Goal: Task Accomplishment & Management: Manage account settings

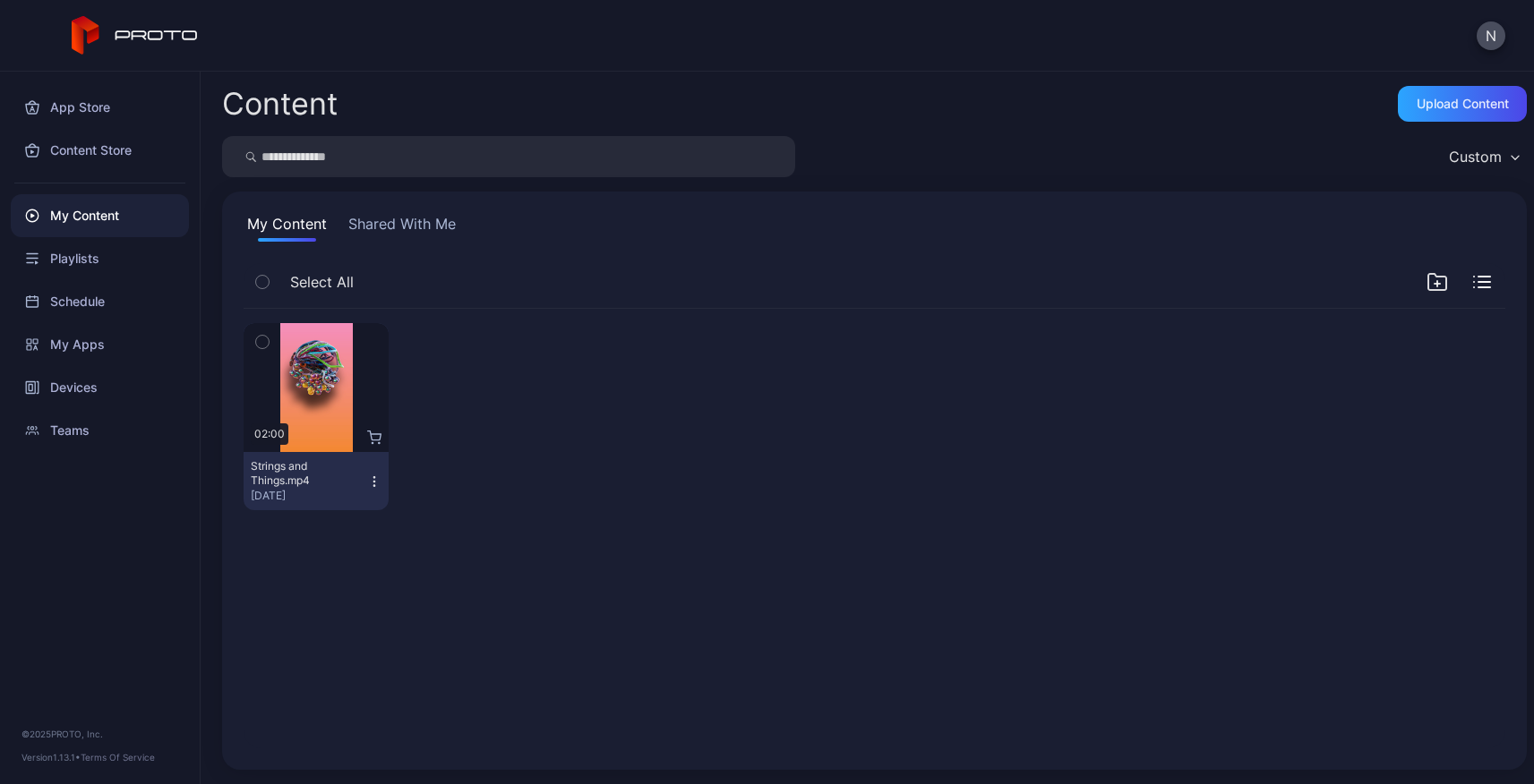
click at [130, 28] on icon at bounding box center [135, 36] width 127 height 40
click at [83, 110] on div "App Store" at bounding box center [100, 108] width 178 height 43
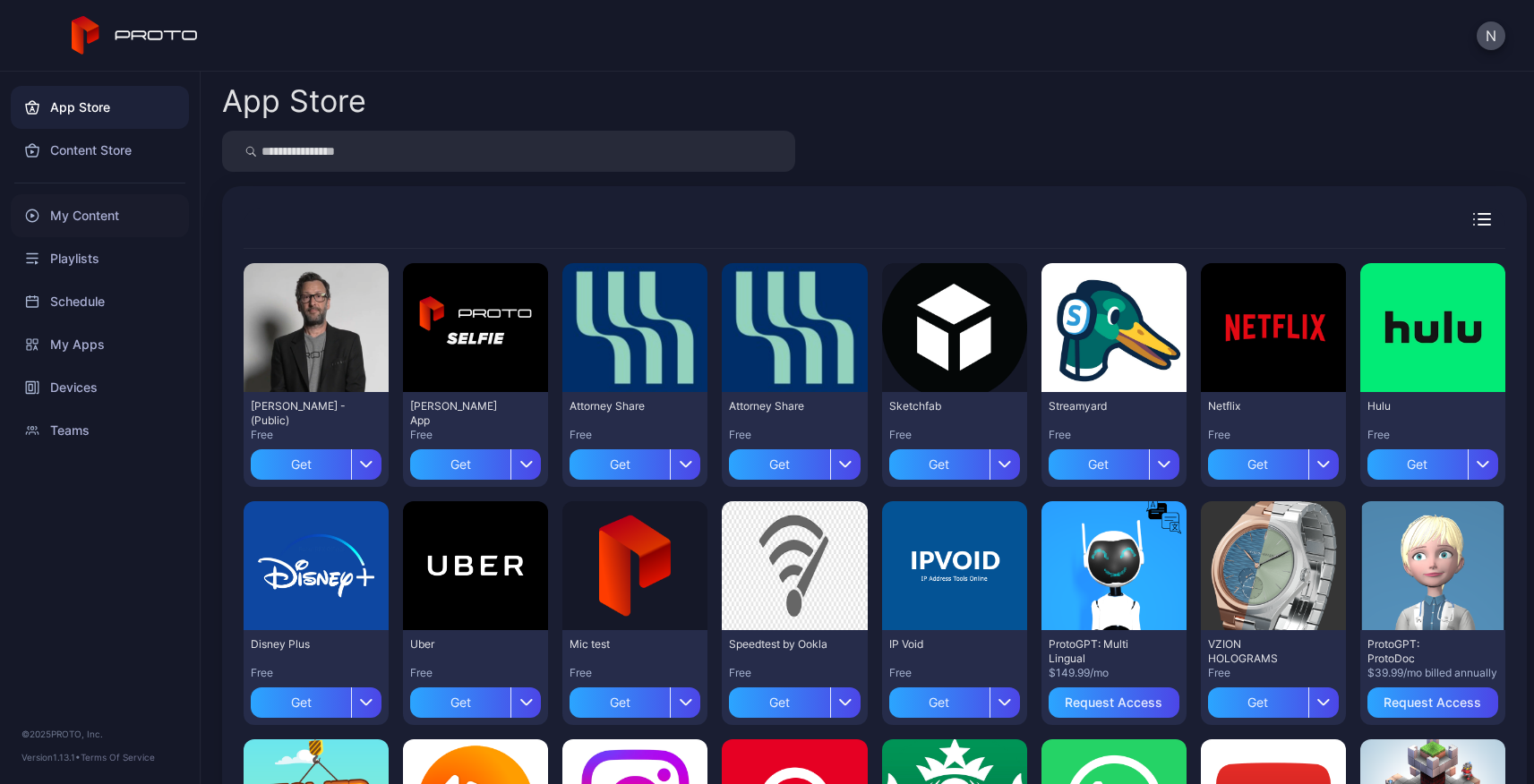
click at [95, 211] on div "My Content" at bounding box center [100, 215] width 178 height 43
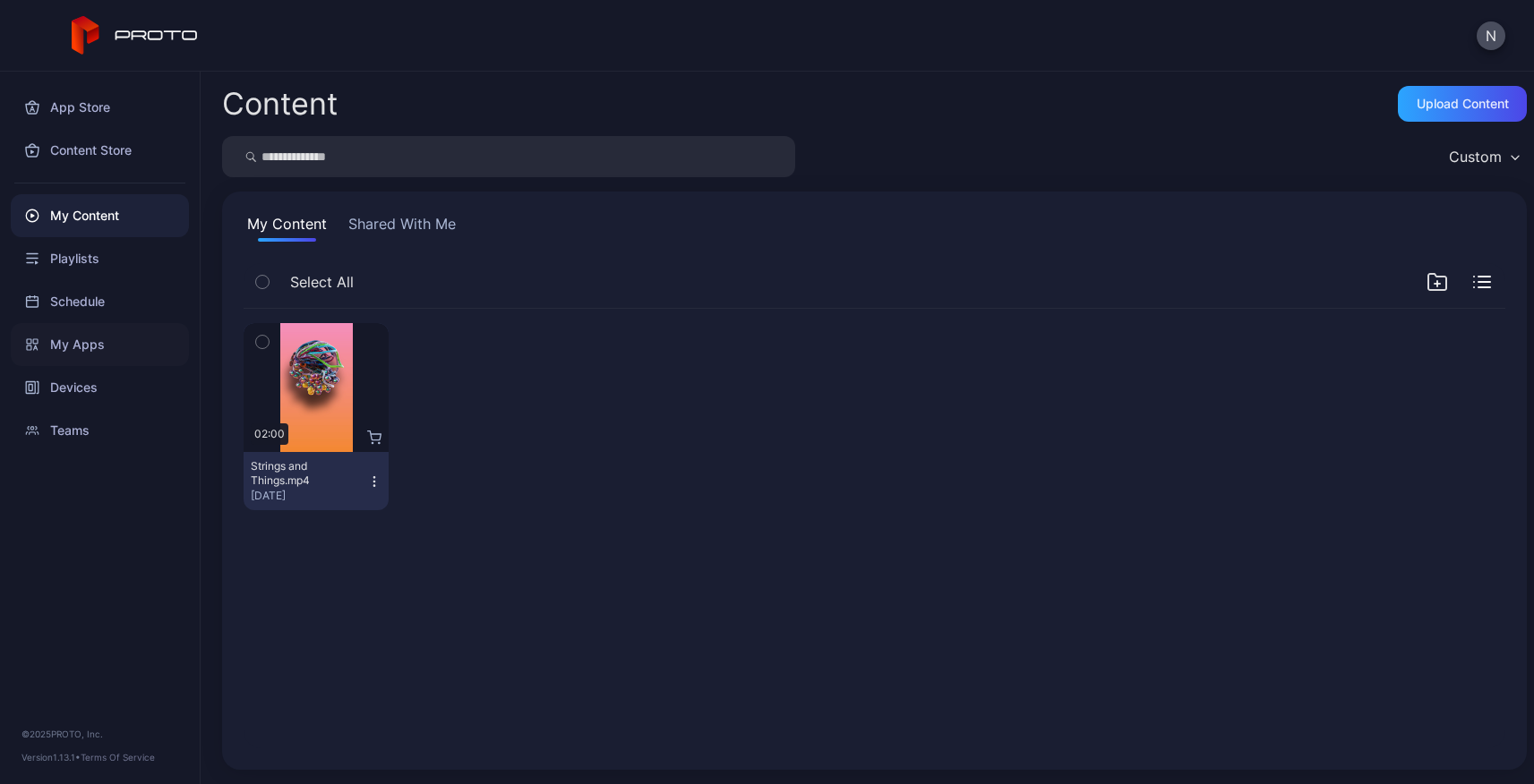
click at [80, 341] on div "My Apps" at bounding box center [100, 344] width 178 height 43
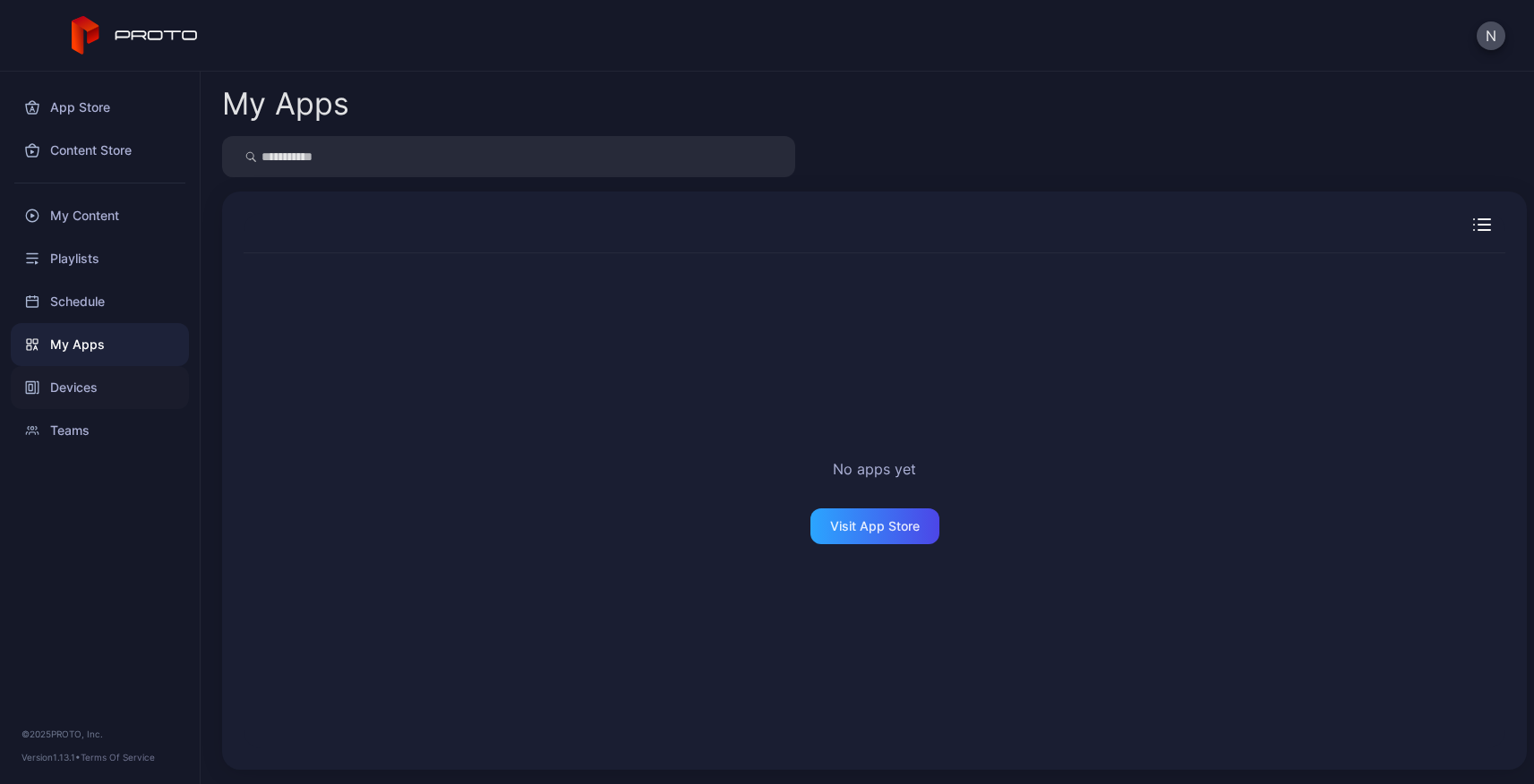
click at [75, 381] on div "Devices" at bounding box center [100, 388] width 178 height 43
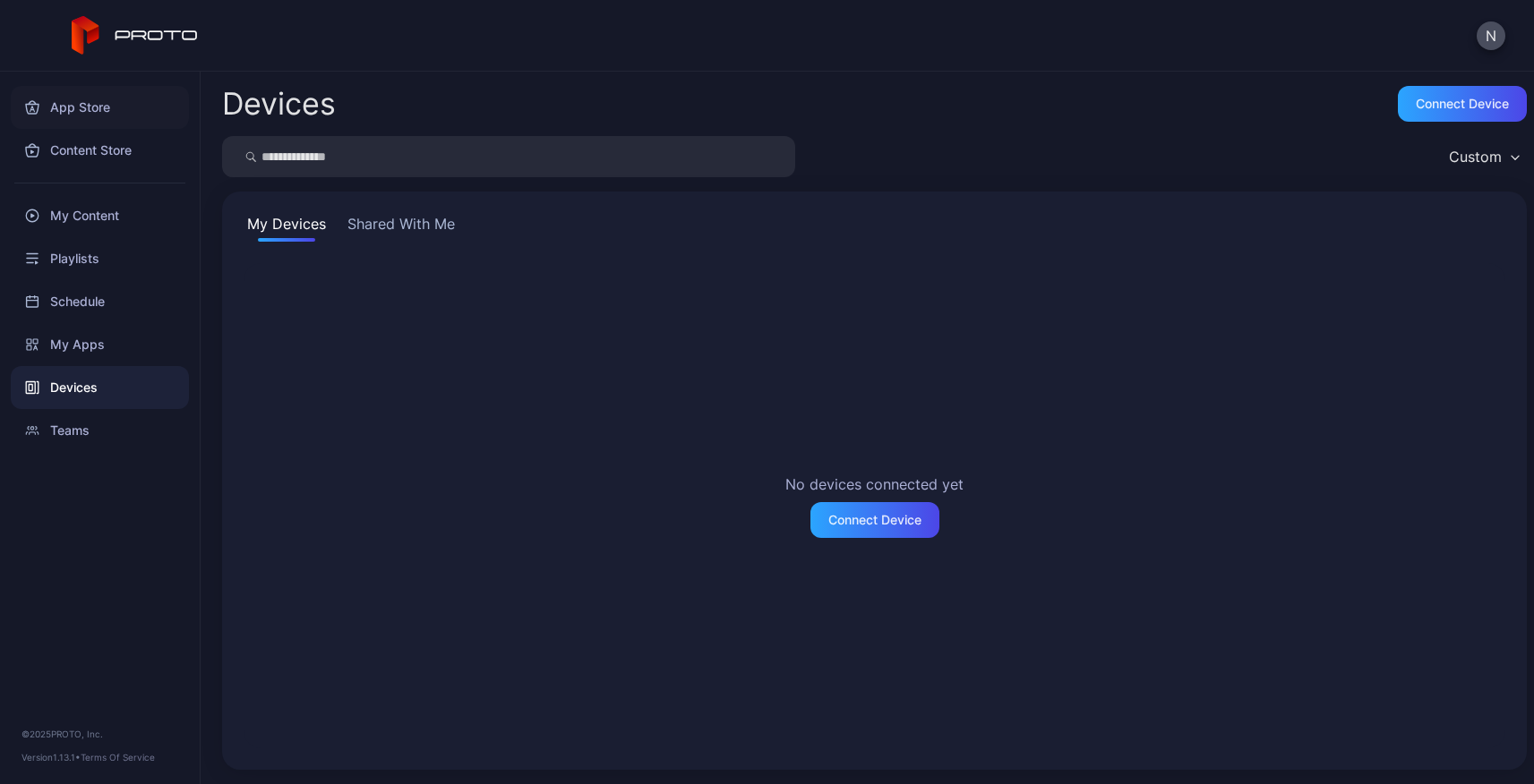
click at [90, 109] on div "App Store" at bounding box center [100, 108] width 178 height 43
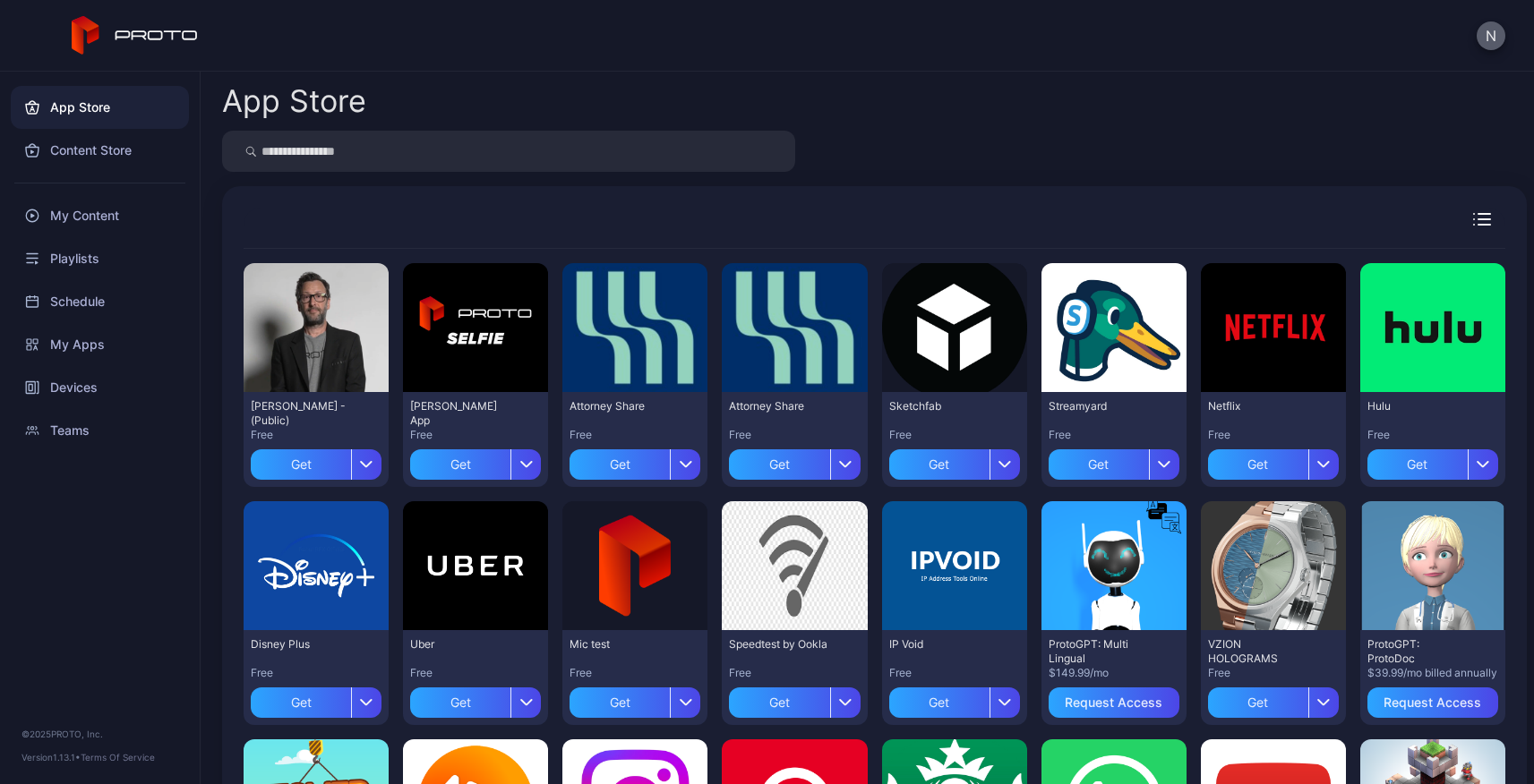
click at [1492, 28] on button "N" at bounding box center [1491, 36] width 29 height 29
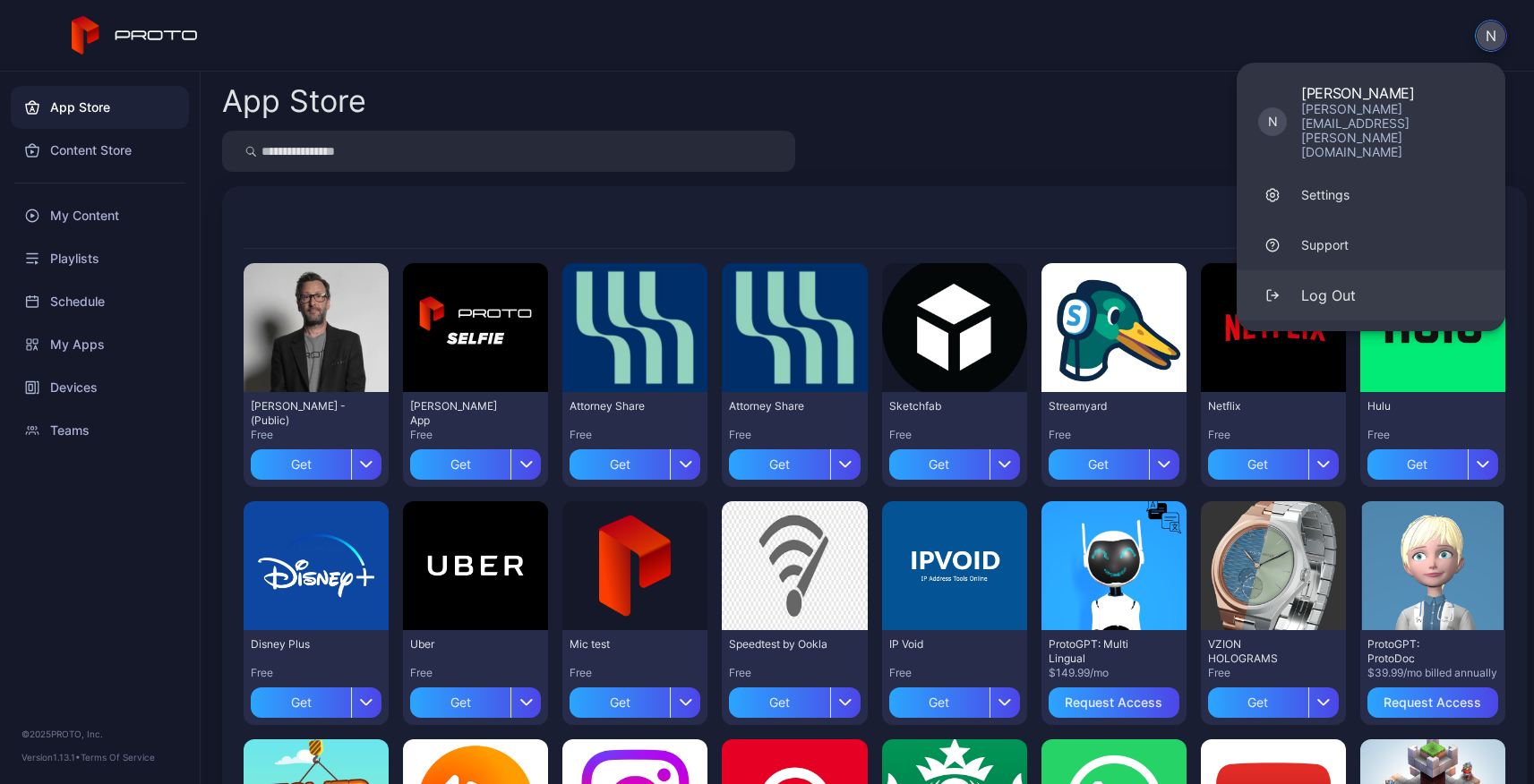
click at [1357, 270] on button "Log Out" at bounding box center [1370, 296] width 269 height 50
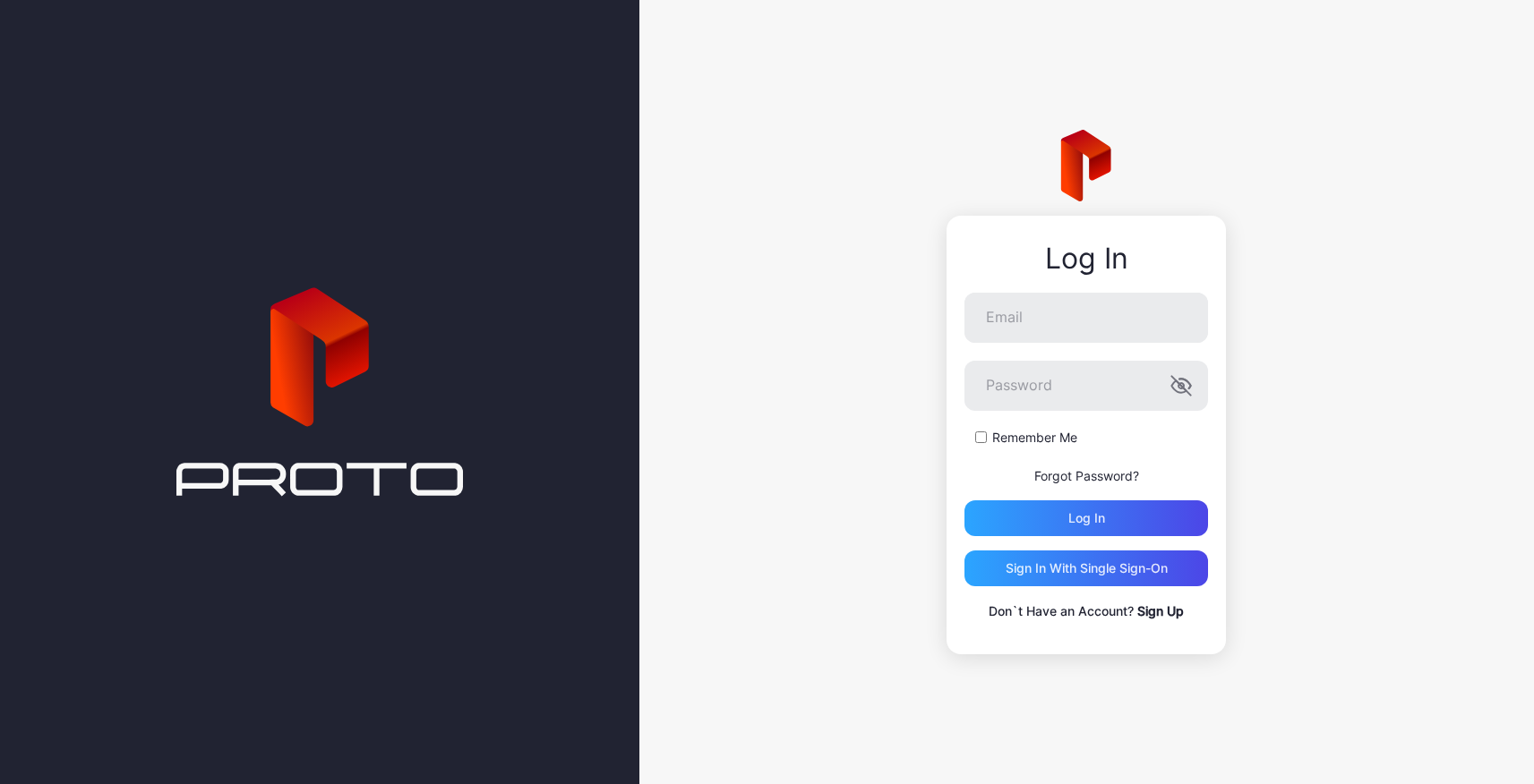
click at [1154, 612] on link "Sign Up" at bounding box center [1161, 611] width 47 height 16
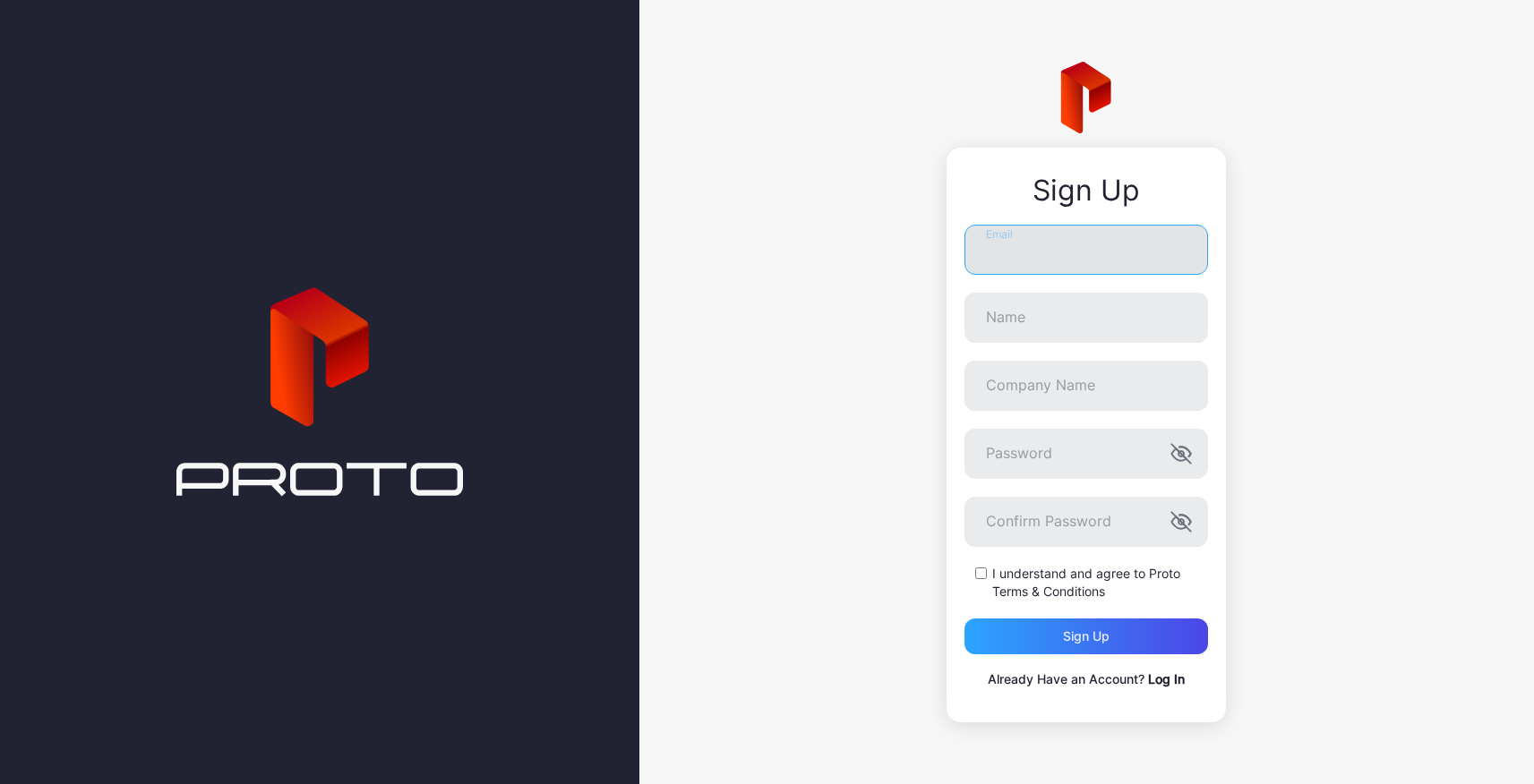
click at [996, 257] on input "Email" at bounding box center [1086, 250] width 243 height 50
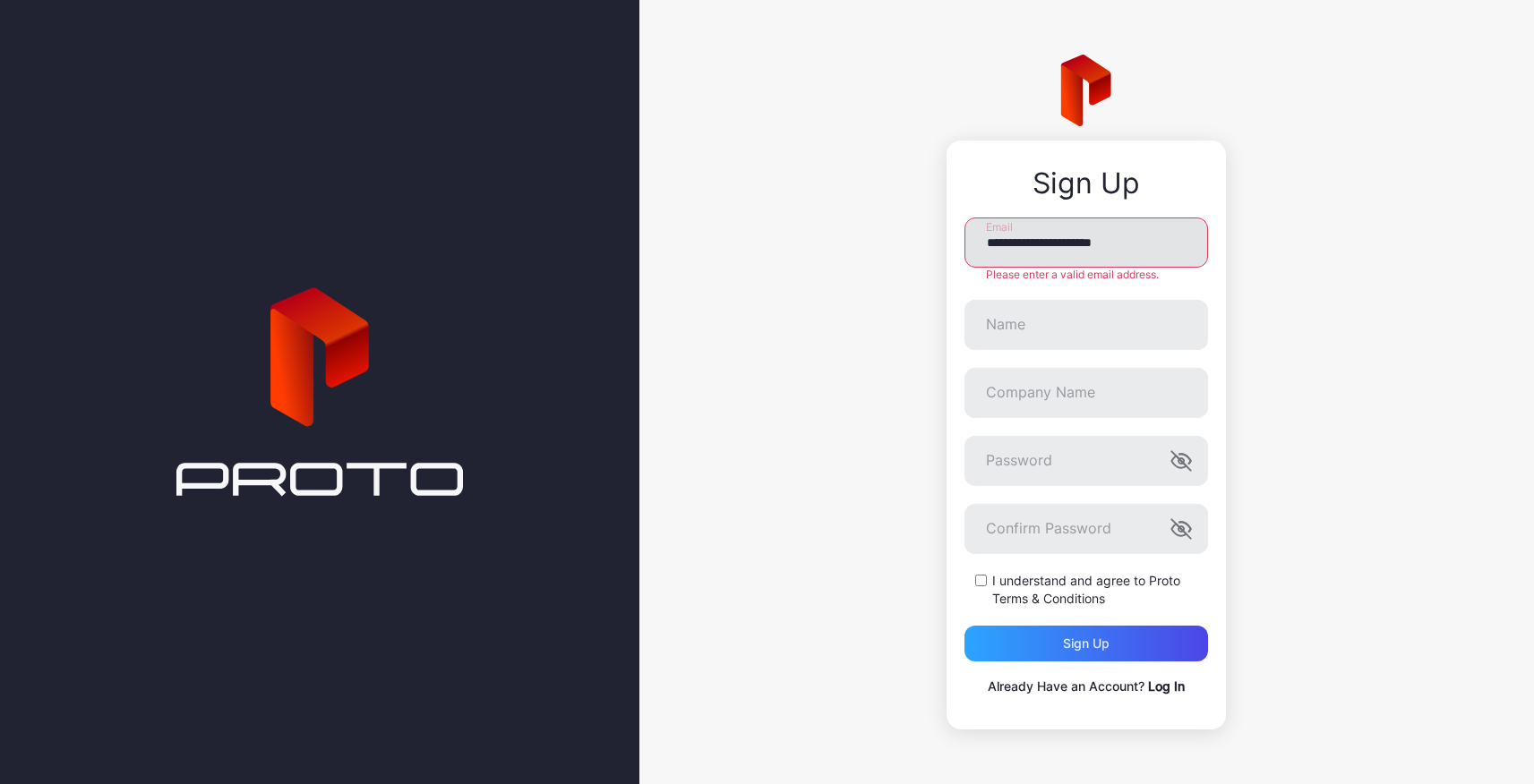
type input "**********"
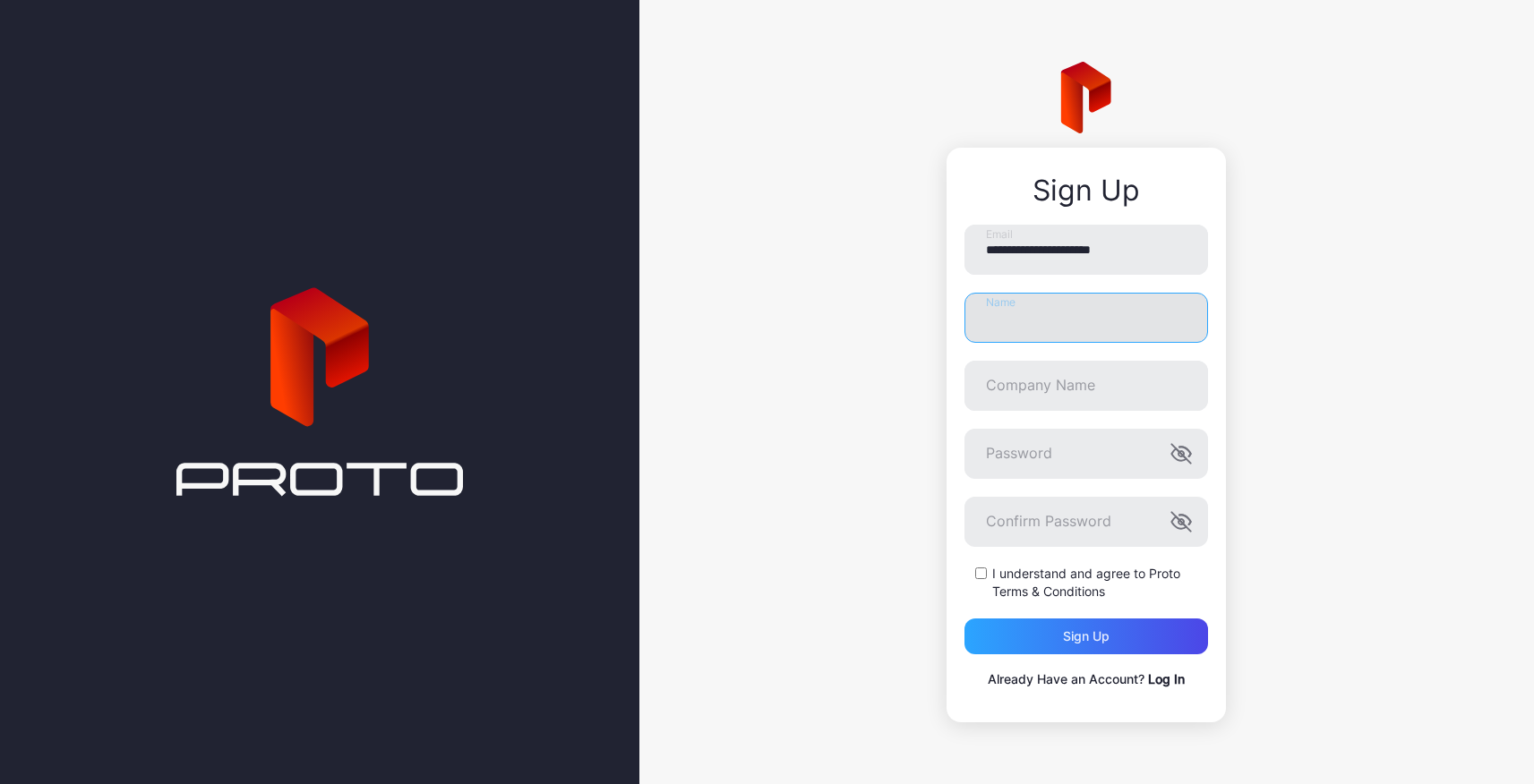
click at [1048, 329] on input "Name" at bounding box center [1086, 318] width 243 height 50
type input "**********"
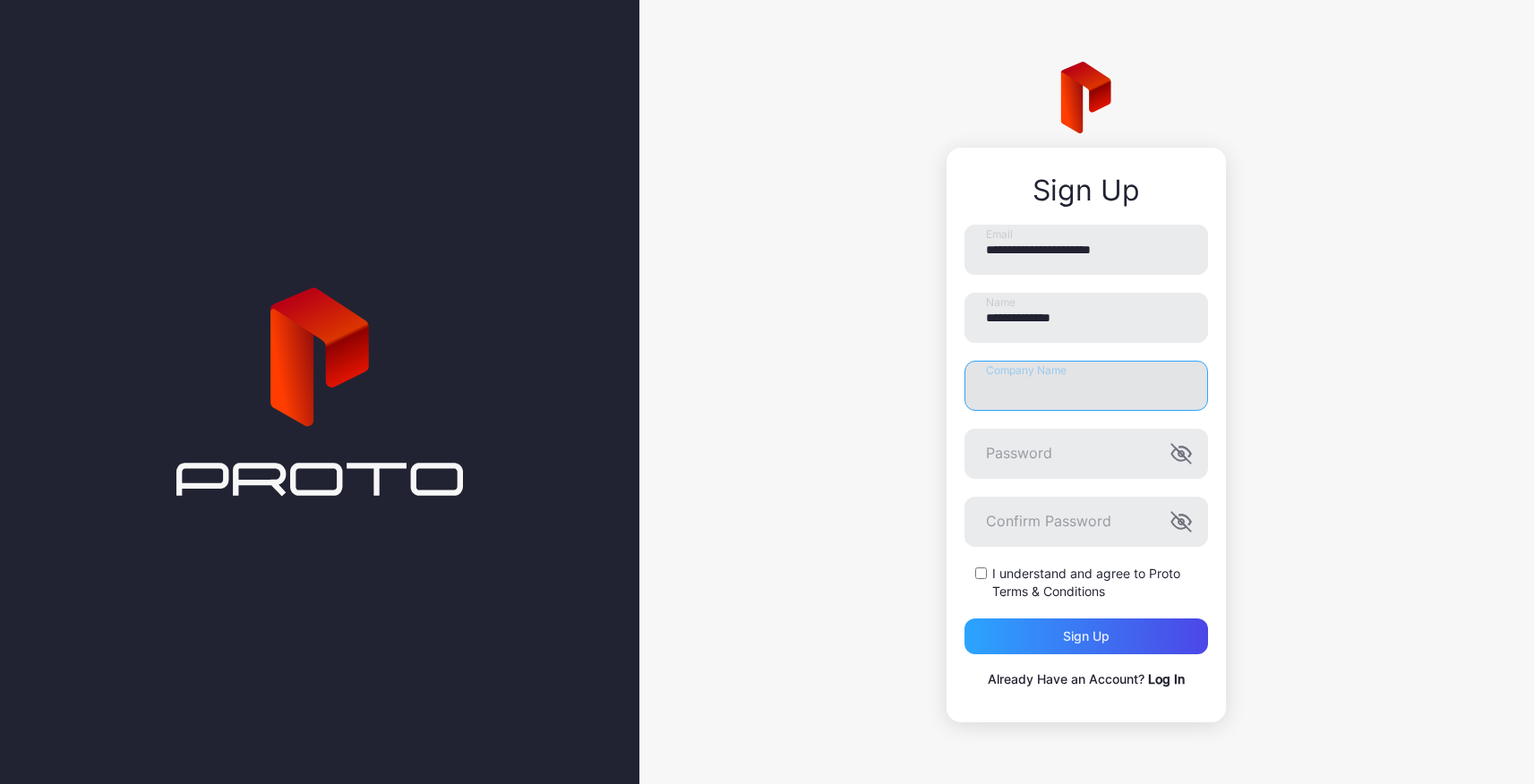
click at [1047, 389] on input "Company Name" at bounding box center [1086, 386] width 243 height 50
type input "*"
type input "*****"
click at [1187, 461] on div "Password" at bounding box center [1086, 454] width 243 height 50
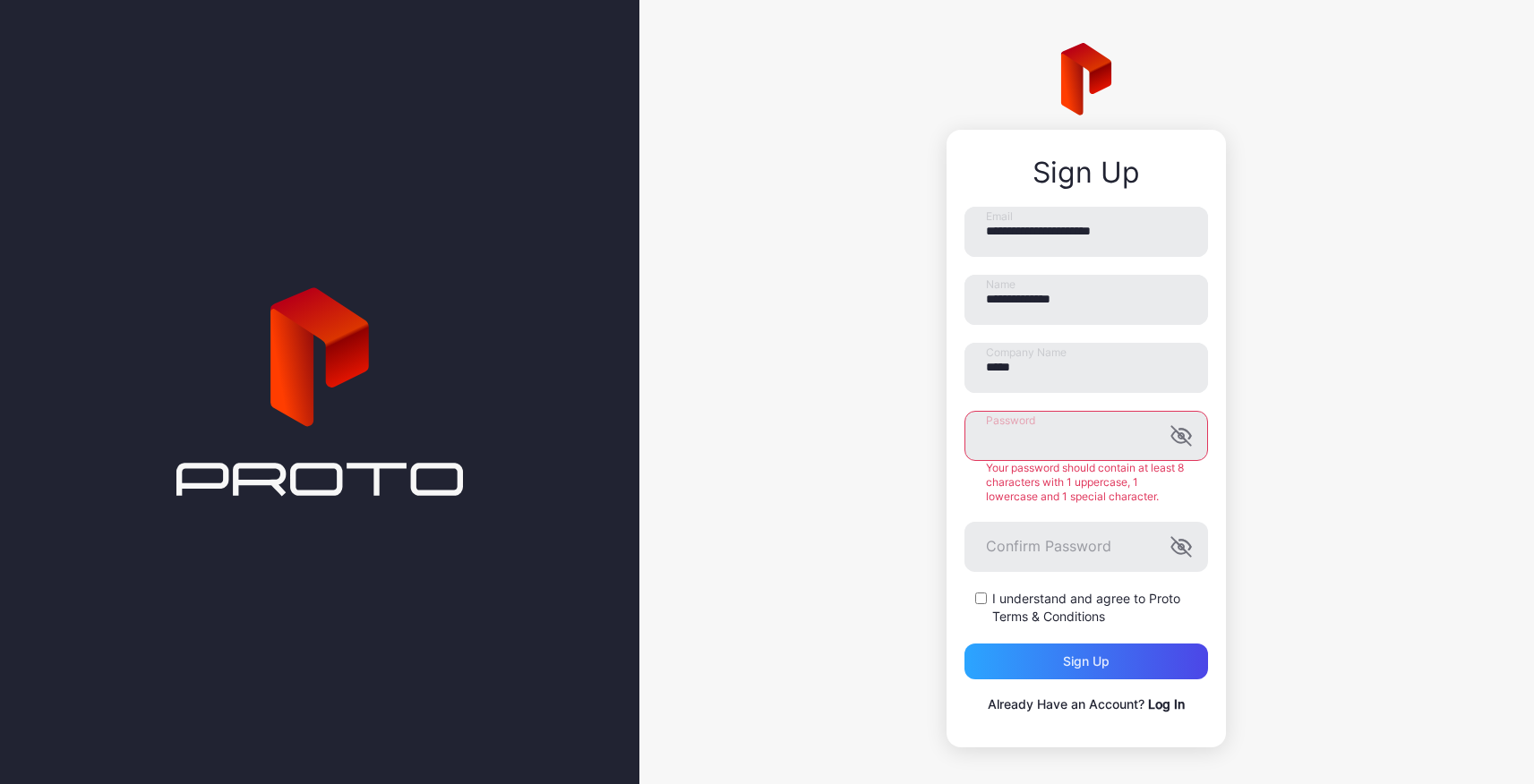
click at [1277, 444] on div "**********" at bounding box center [1086, 395] width 895 height 791
click at [1173, 438] on g "button" at bounding box center [1181, 435] width 18 height 18
click at [1332, 445] on div "**********" at bounding box center [1086, 395] width 895 height 791
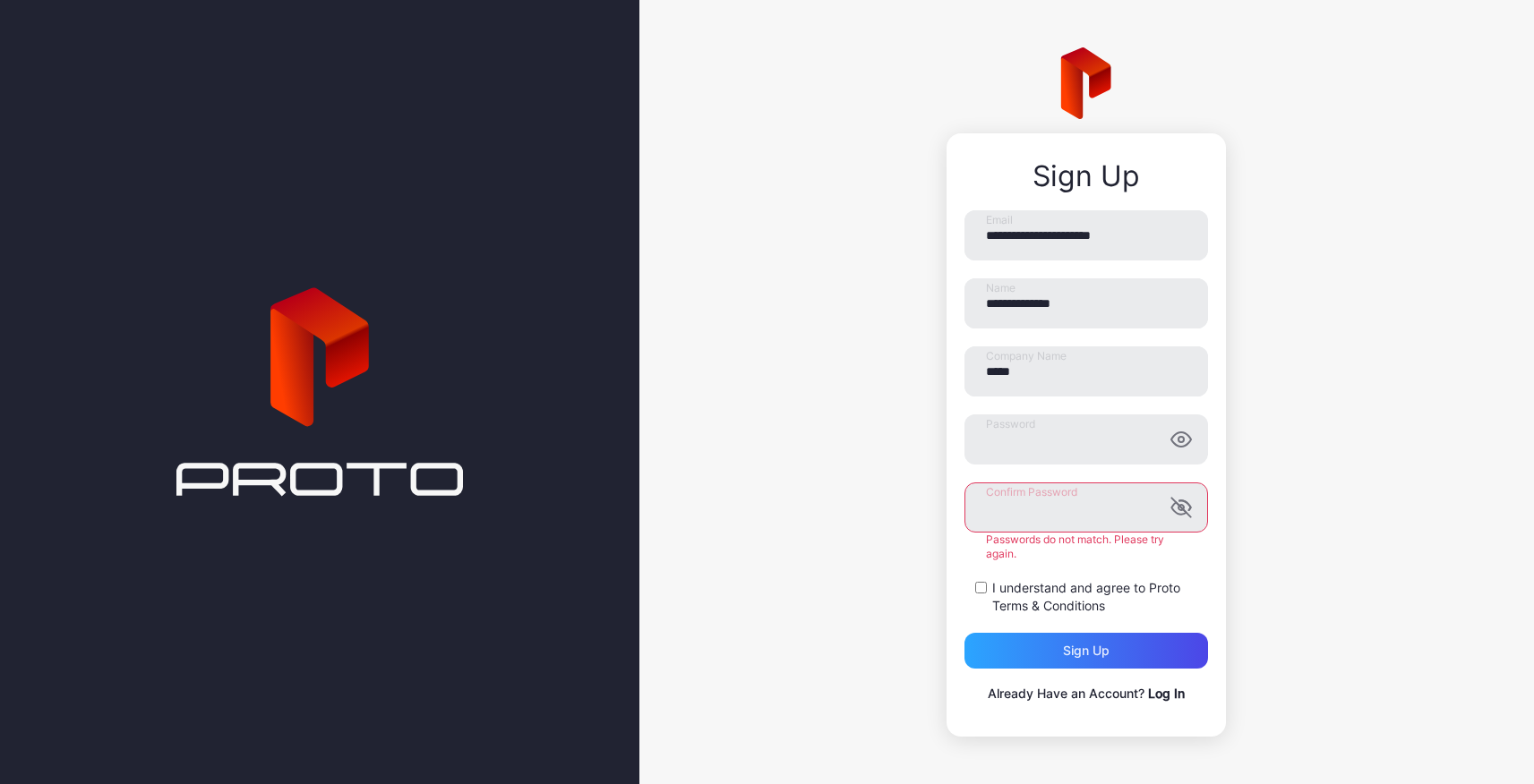
click at [998, 542] on div "Confirm Password Passwords do not match. Please try again." at bounding box center [1086, 521] width 243 height 78
click at [938, 495] on div "**********" at bounding box center [1086, 392] width 895 height 784
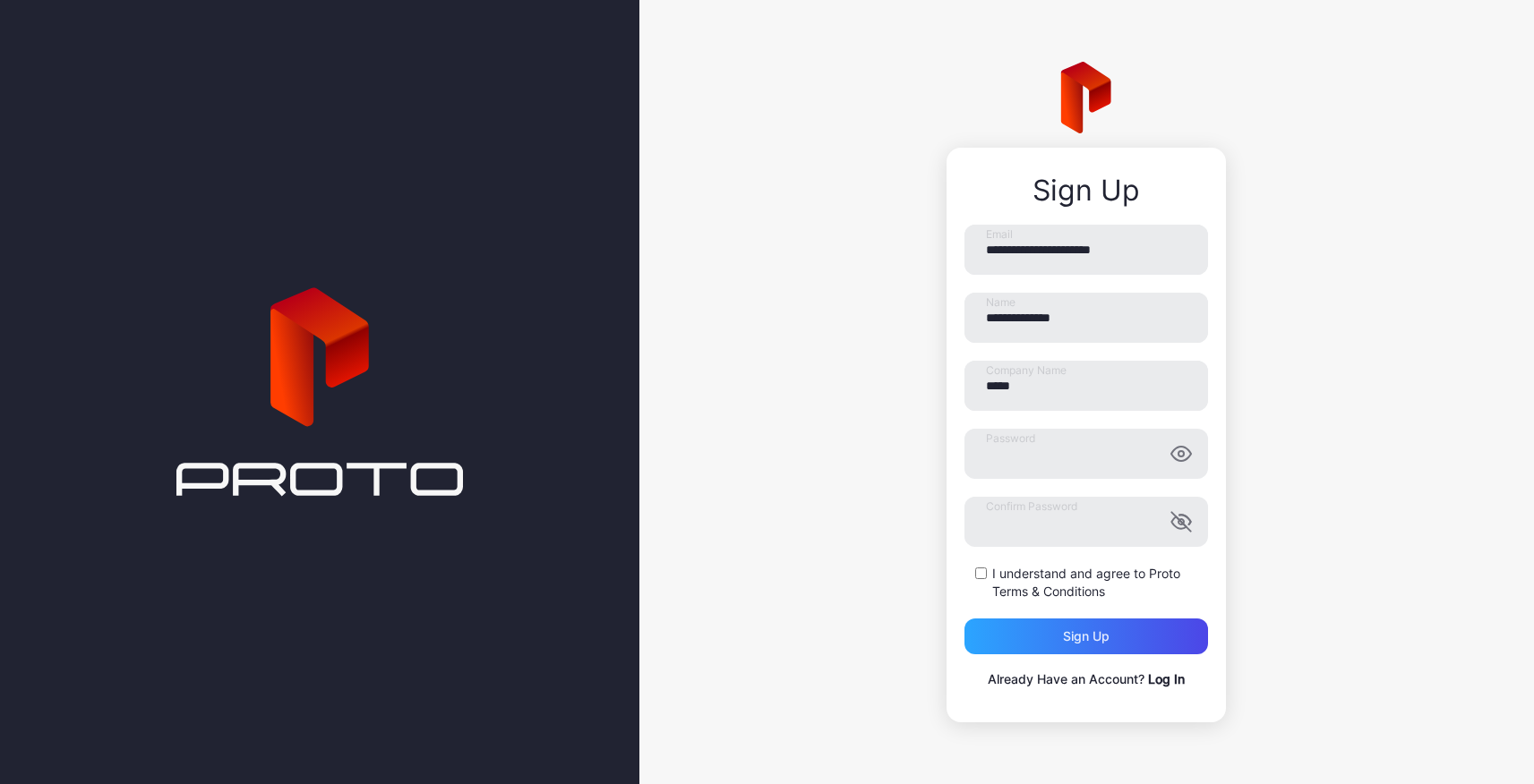
click at [849, 448] on div "**********" at bounding box center [1086, 392] width 895 height 784
click at [1068, 640] on div "Sign up" at bounding box center [1086, 636] width 47 height 15
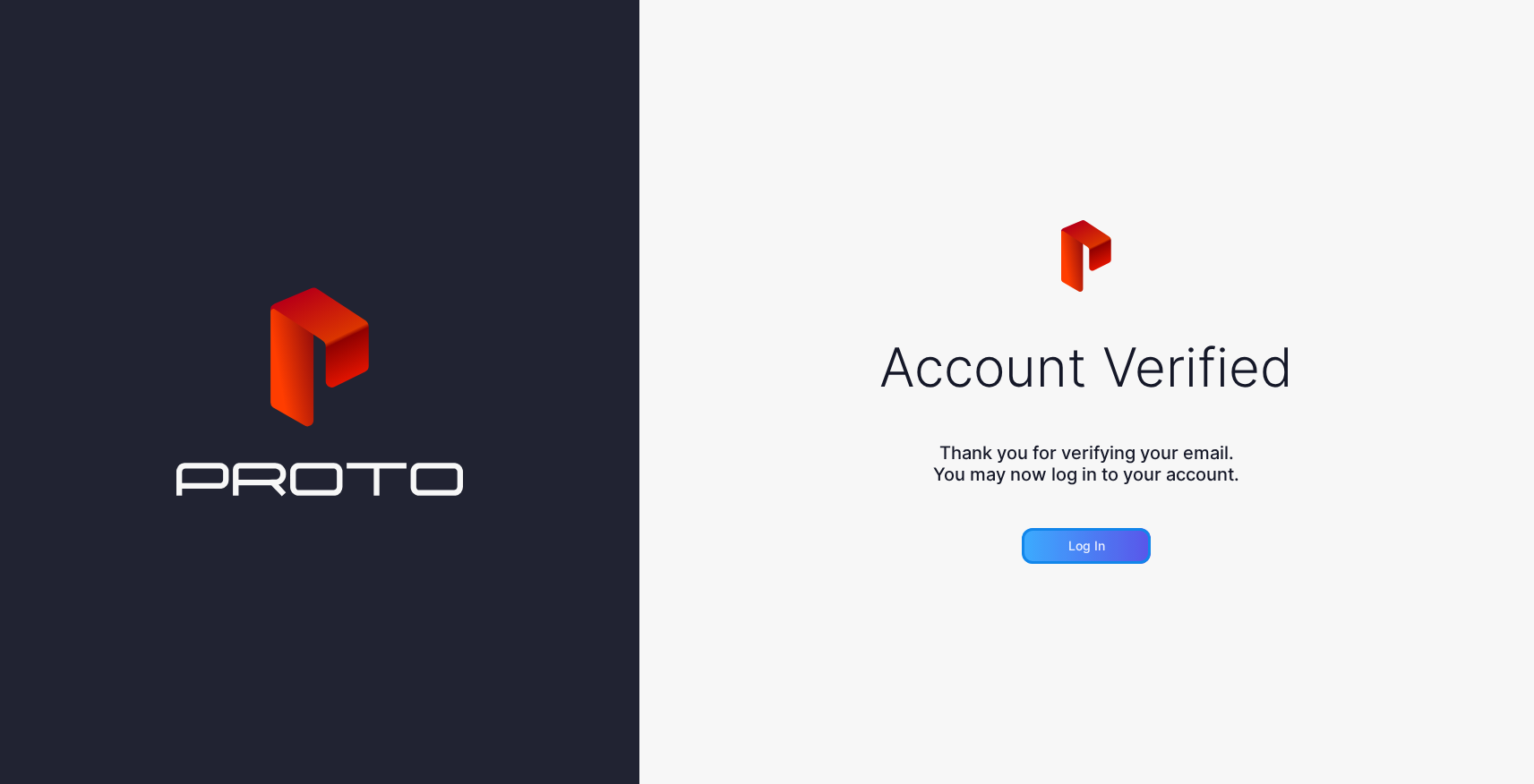
click at [1083, 551] on div "Log in" at bounding box center [1087, 546] width 37 height 15
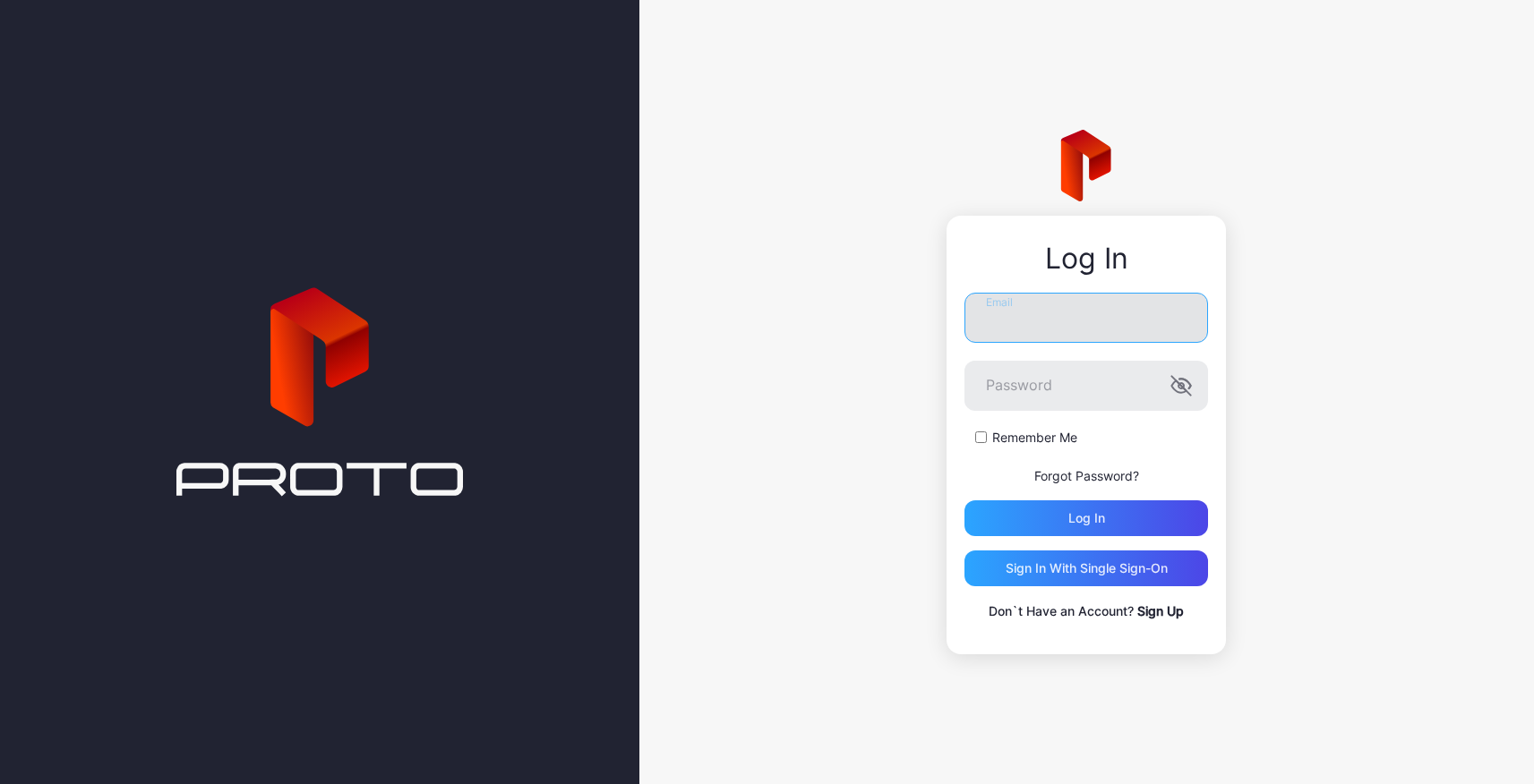
click at [1039, 324] on input "Email" at bounding box center [1086, 318] width 243 height 50
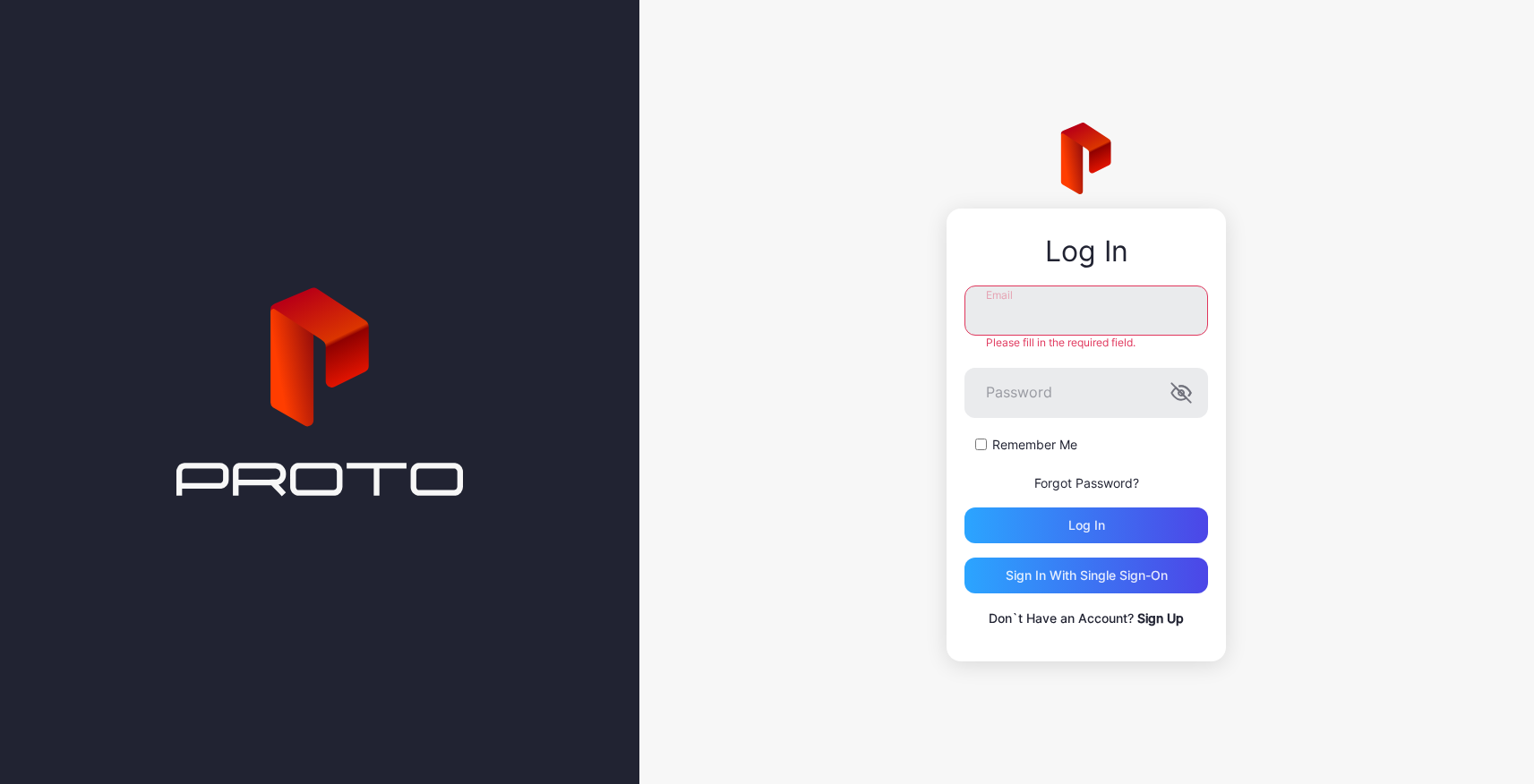
type input "**********"
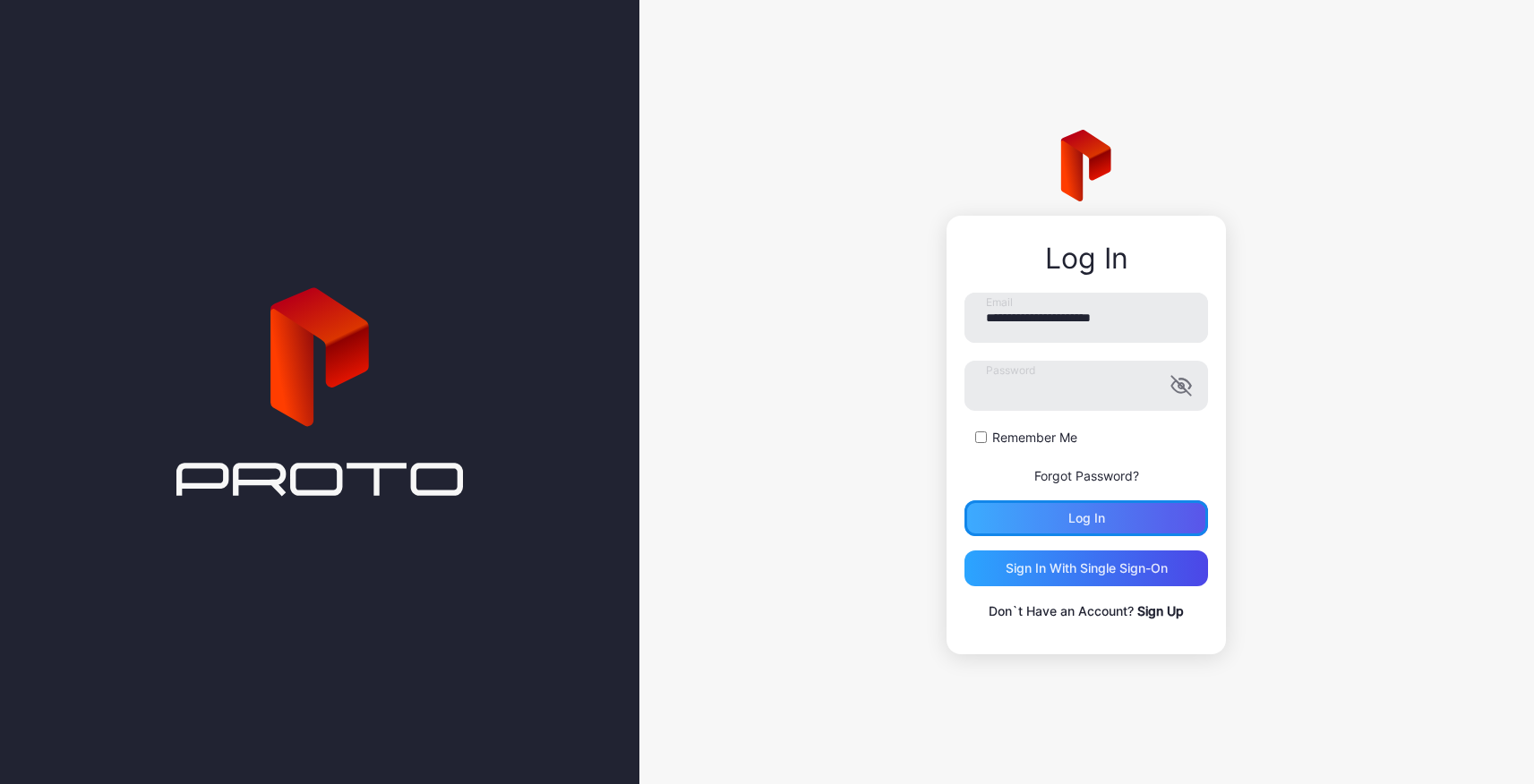
click at [1097, 527] on div "Log in" at bounding box center [1086, 517] width 243 height 36
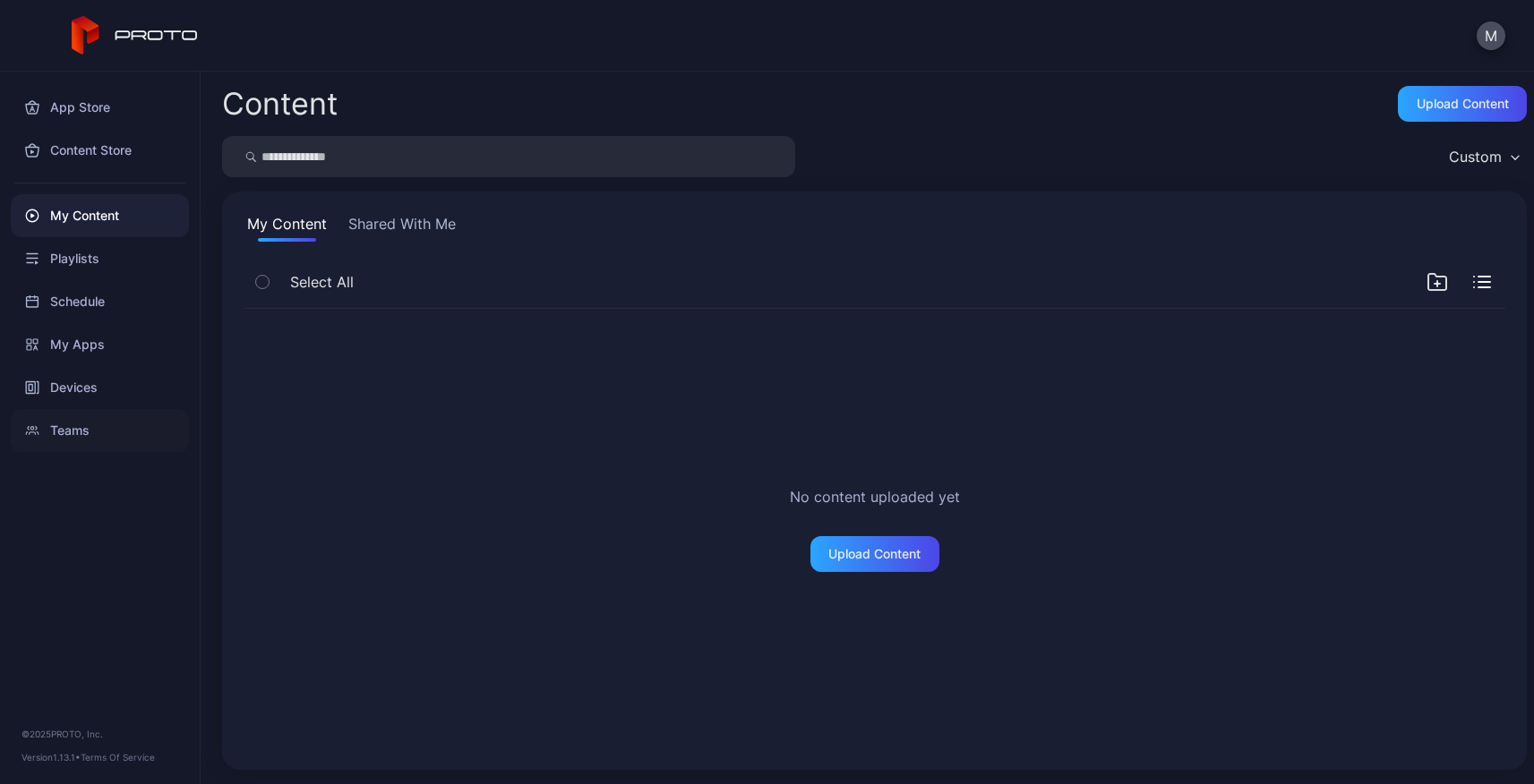
click at [78, 429] on div "Teams" at bounding box center [100, 430] width 178 height 43
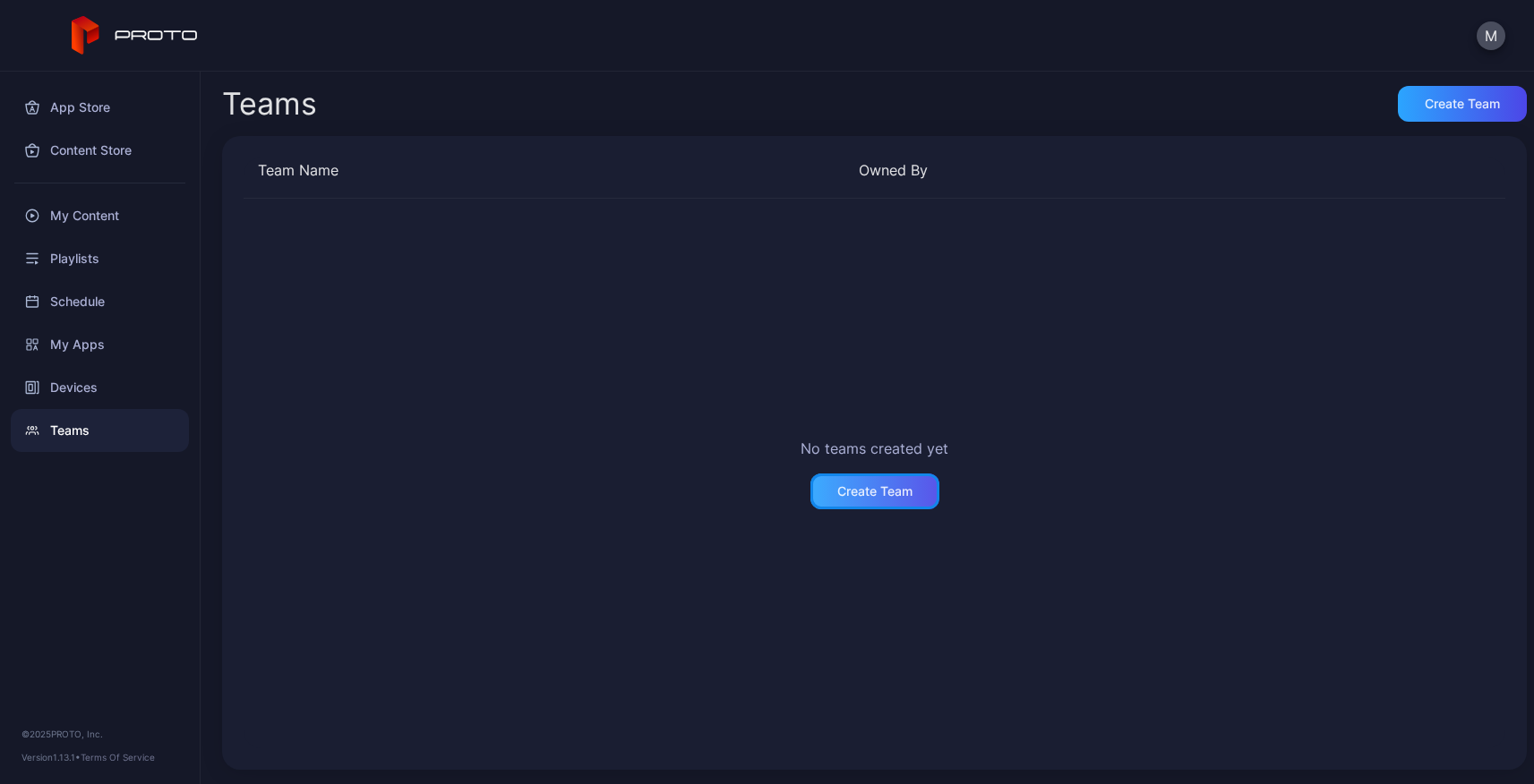
click at [884, 503] on div "Create Team" at bounding box center [875, 491] width 129 height 36
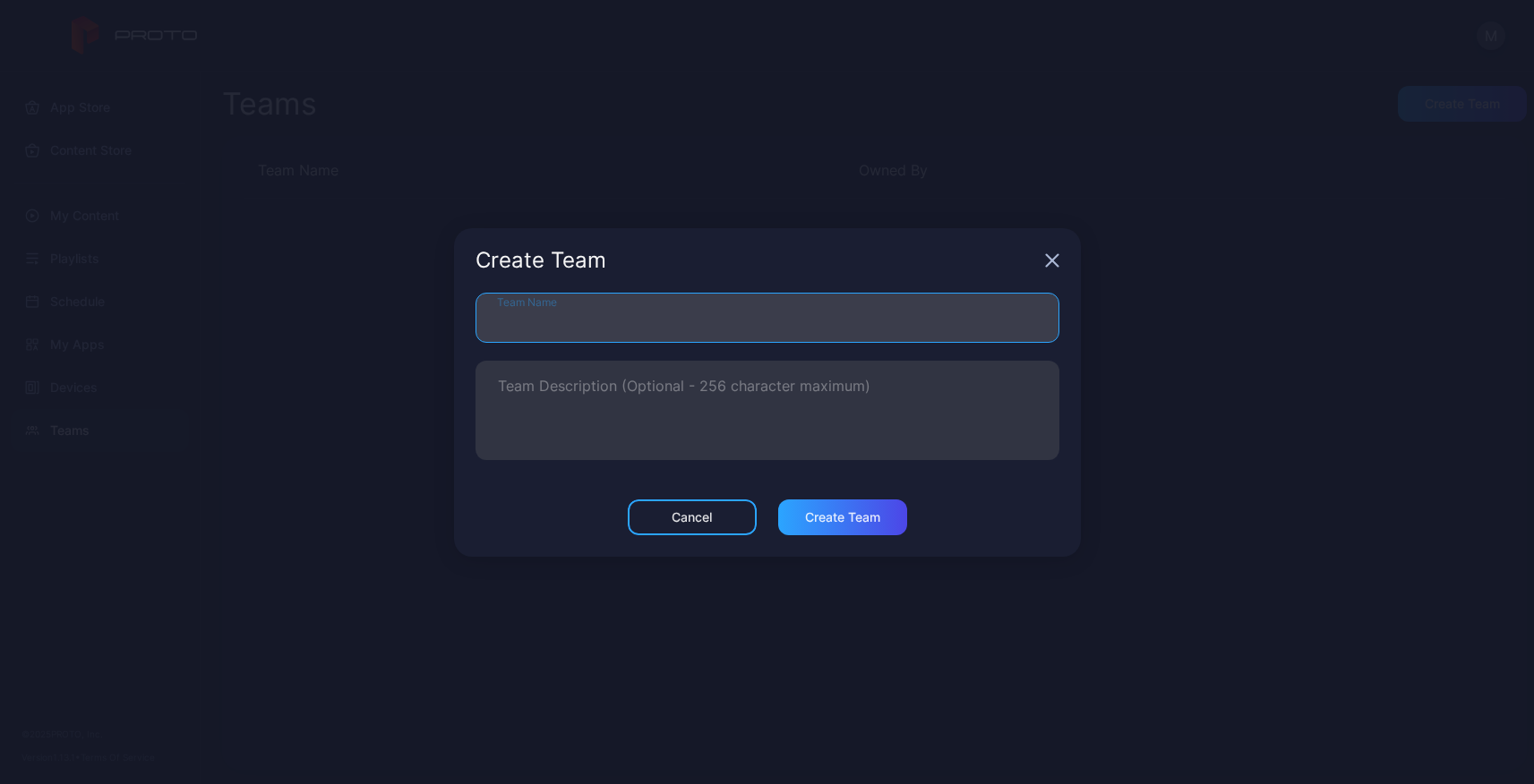
click at [691, 314] on input "Team Name" at bounding box center [767, 318] width 584 height 50
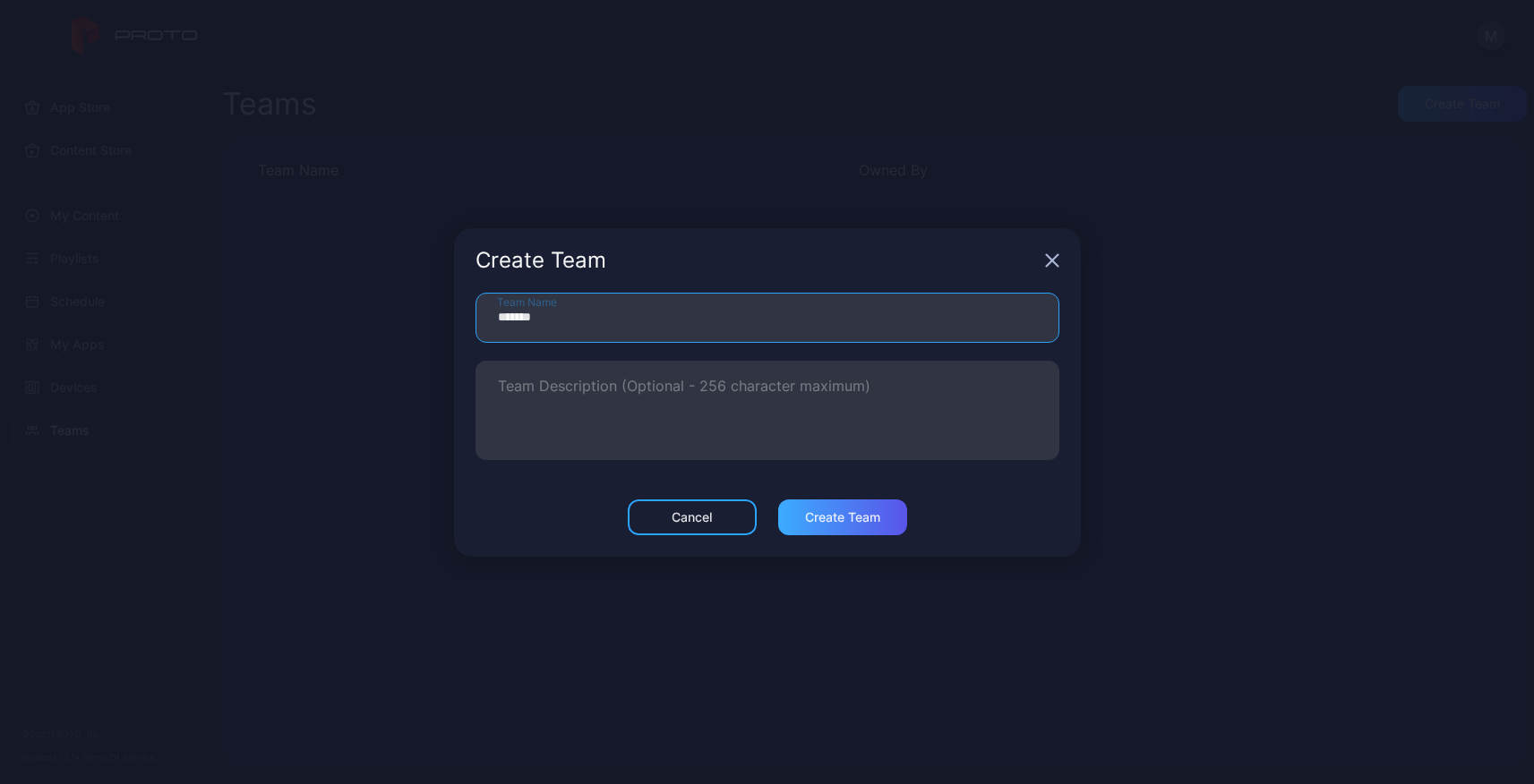
type input "*******"
click at [865, 518] on div "Create Team" at bounding box center [843, 517] width 76 height 15
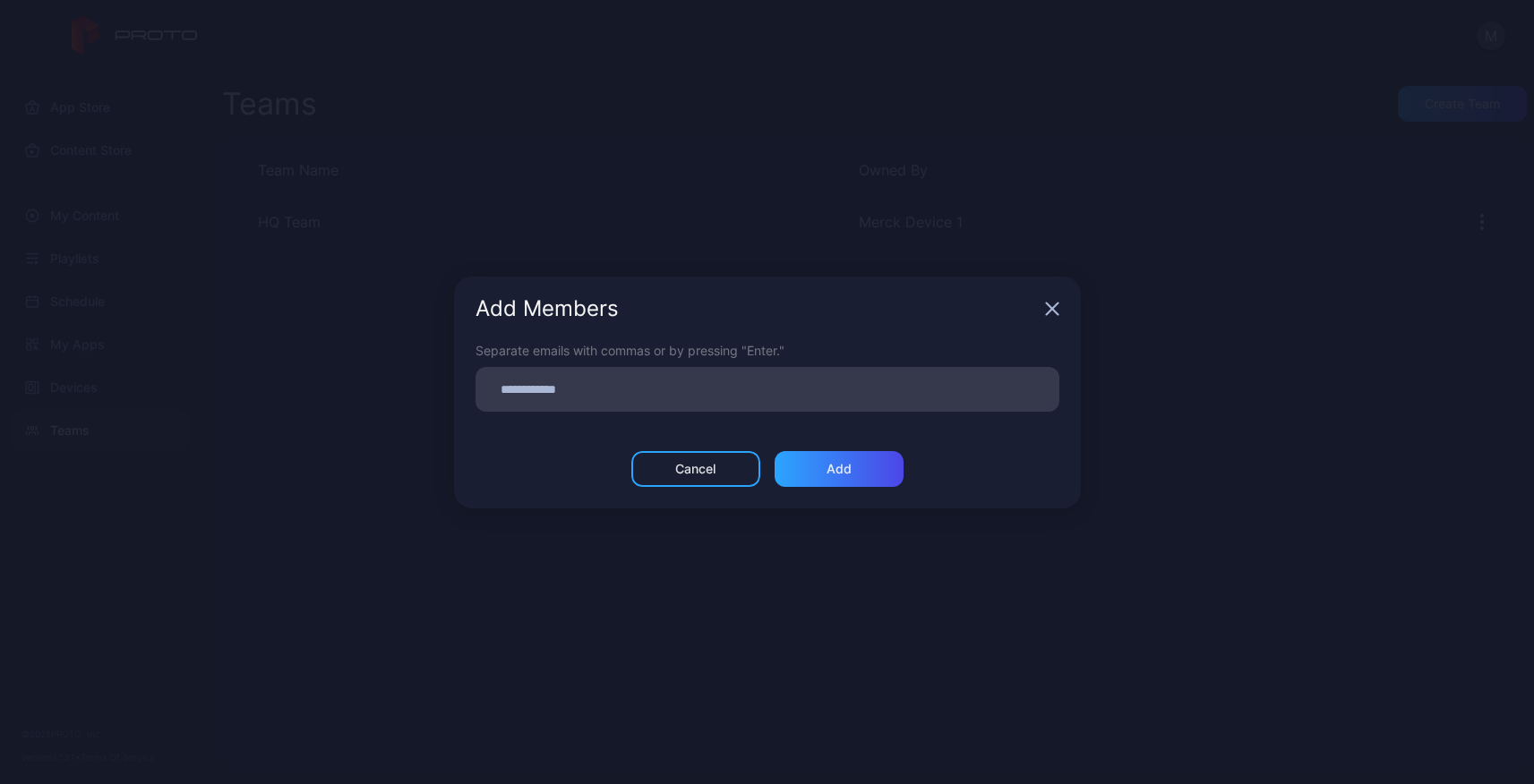
click at [651, 395] on input at bounding box center [767, 390] width 562 height 23
type input "**********"
click at [855, 475] on div "Add" at bounding box center [839, 468] width 129 height 36
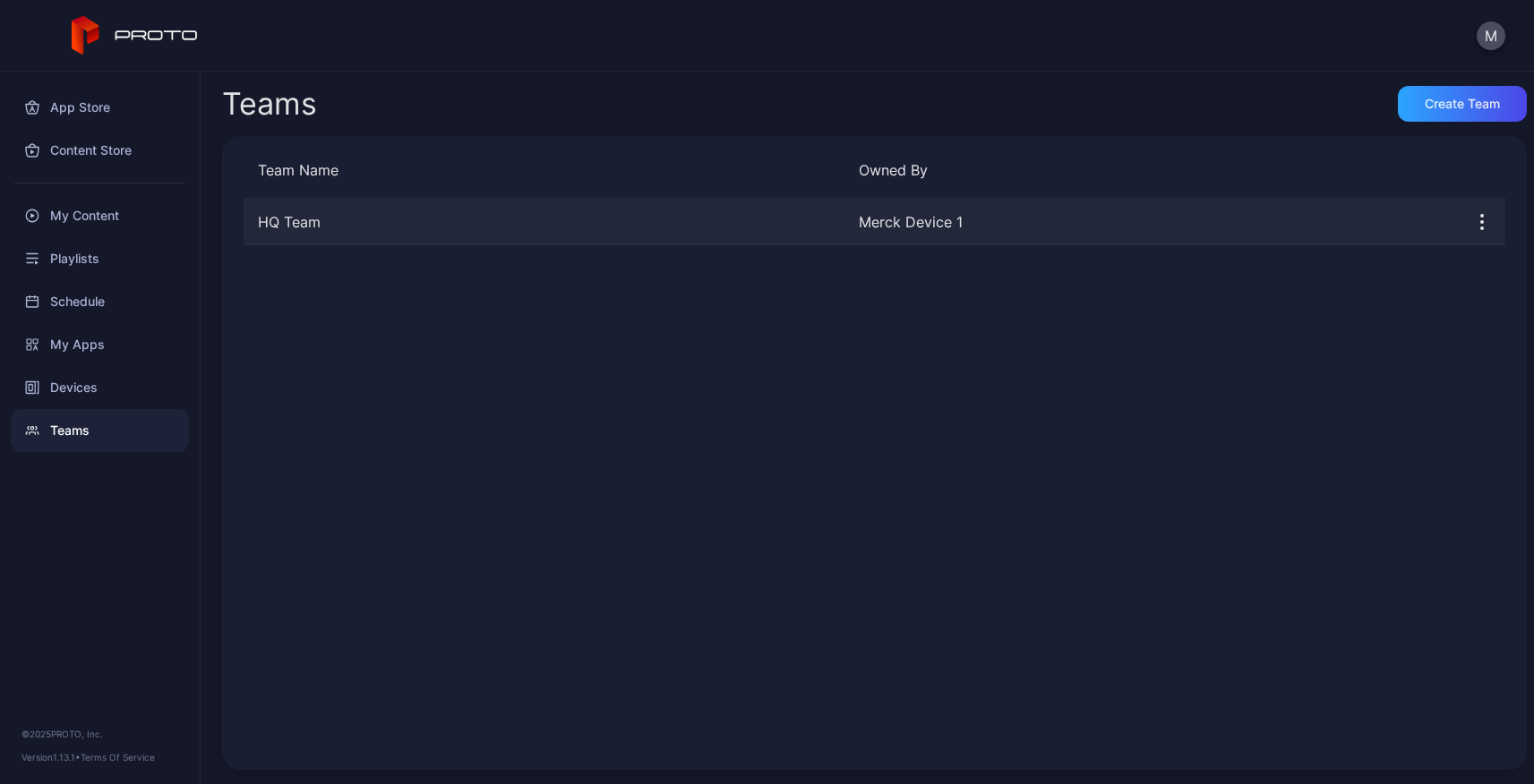
click at [1471, 222] on icon "button" at bounding box center [1482, 222] width 21 height 21
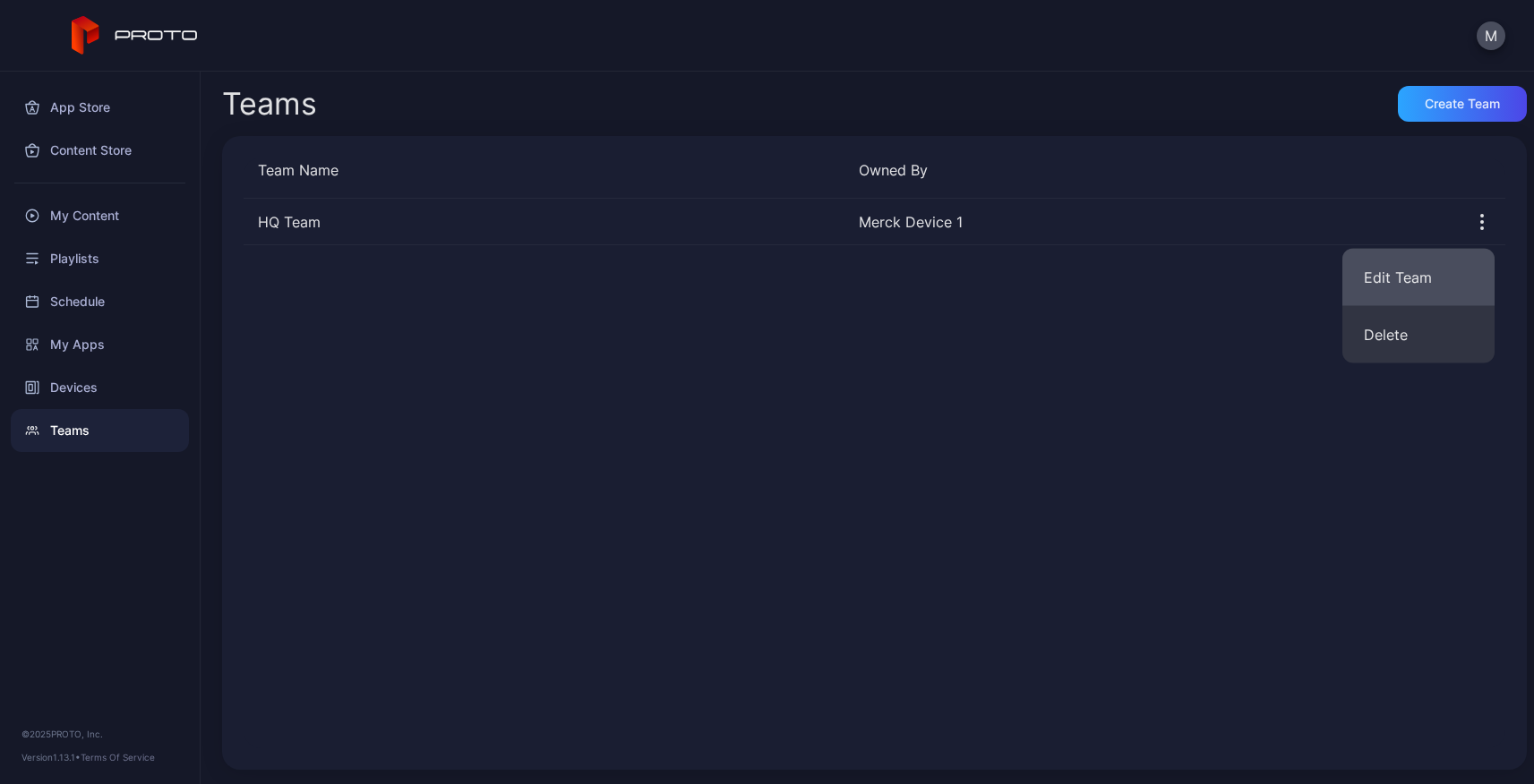
click at [1414, 261] on button "Edit Team" at bounding box center [1418, 277] width 152 height 57
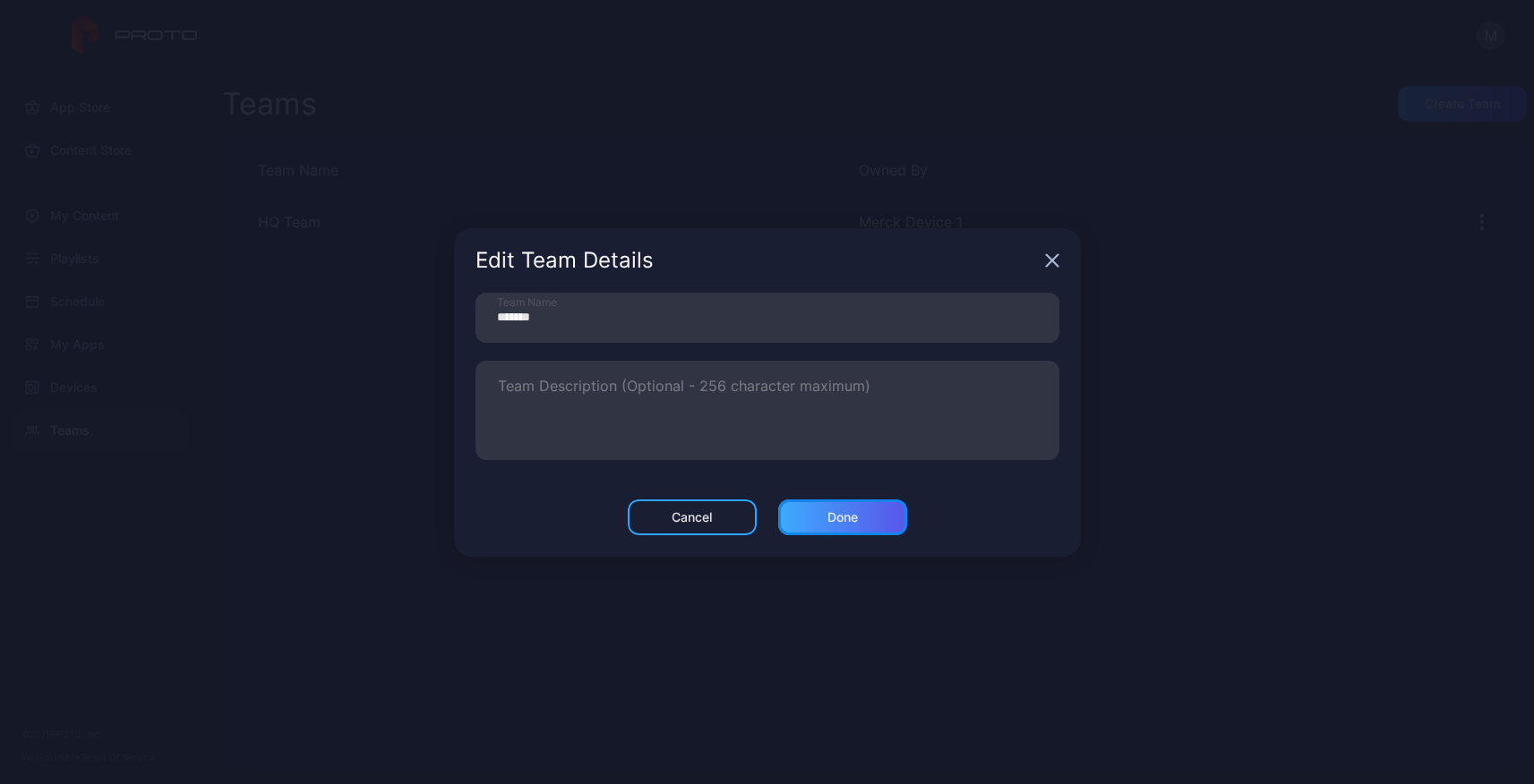
click at [838, 521] on div "Done" at bounding box center [842, 517] width 30 height 15
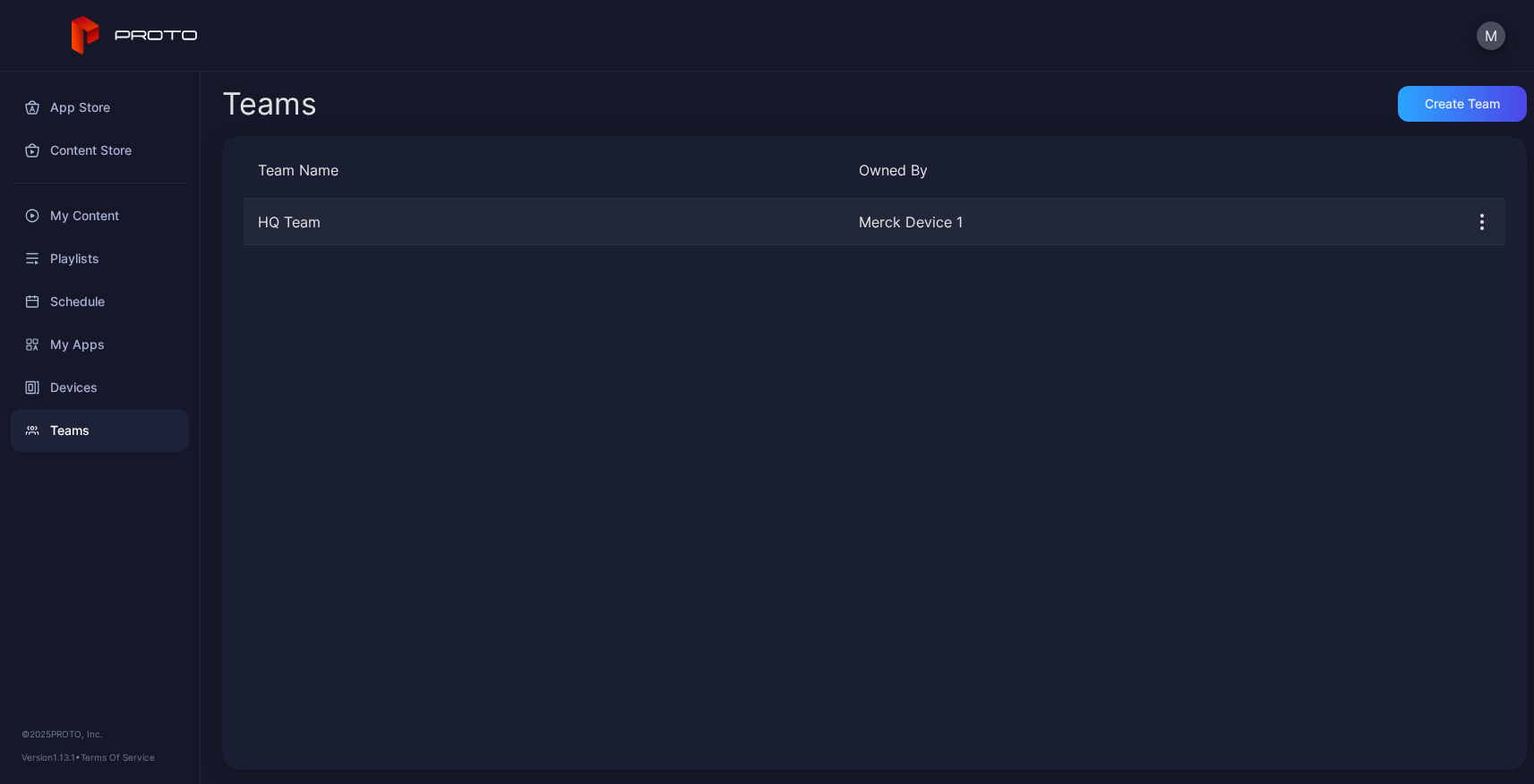
click at [289, 221] on div "HQ Team" at bounding box center [544, 222] width 601 height 21
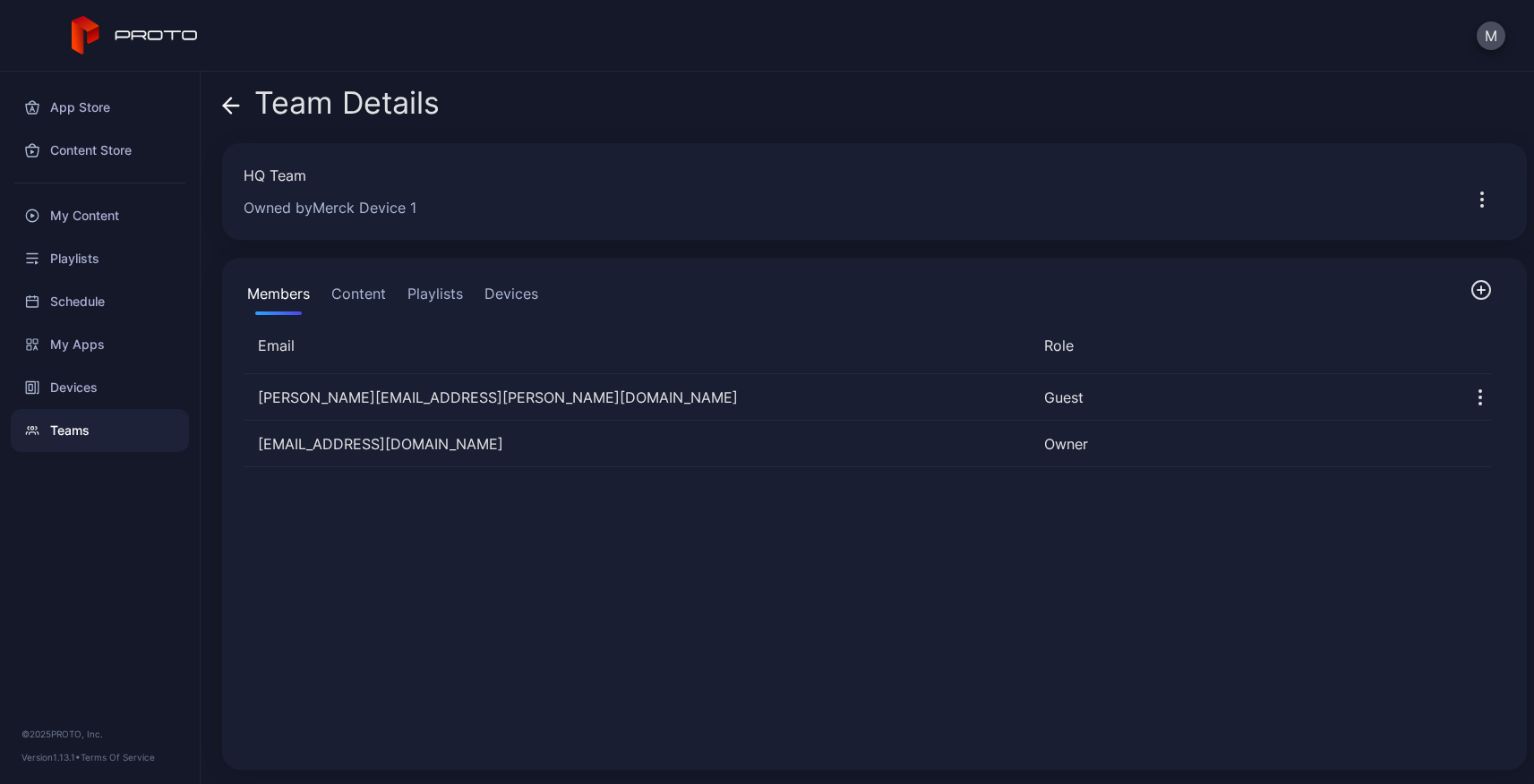
click at [1478, 290] on icon "button" at bounding box center [1481, 290] width 7 height 0
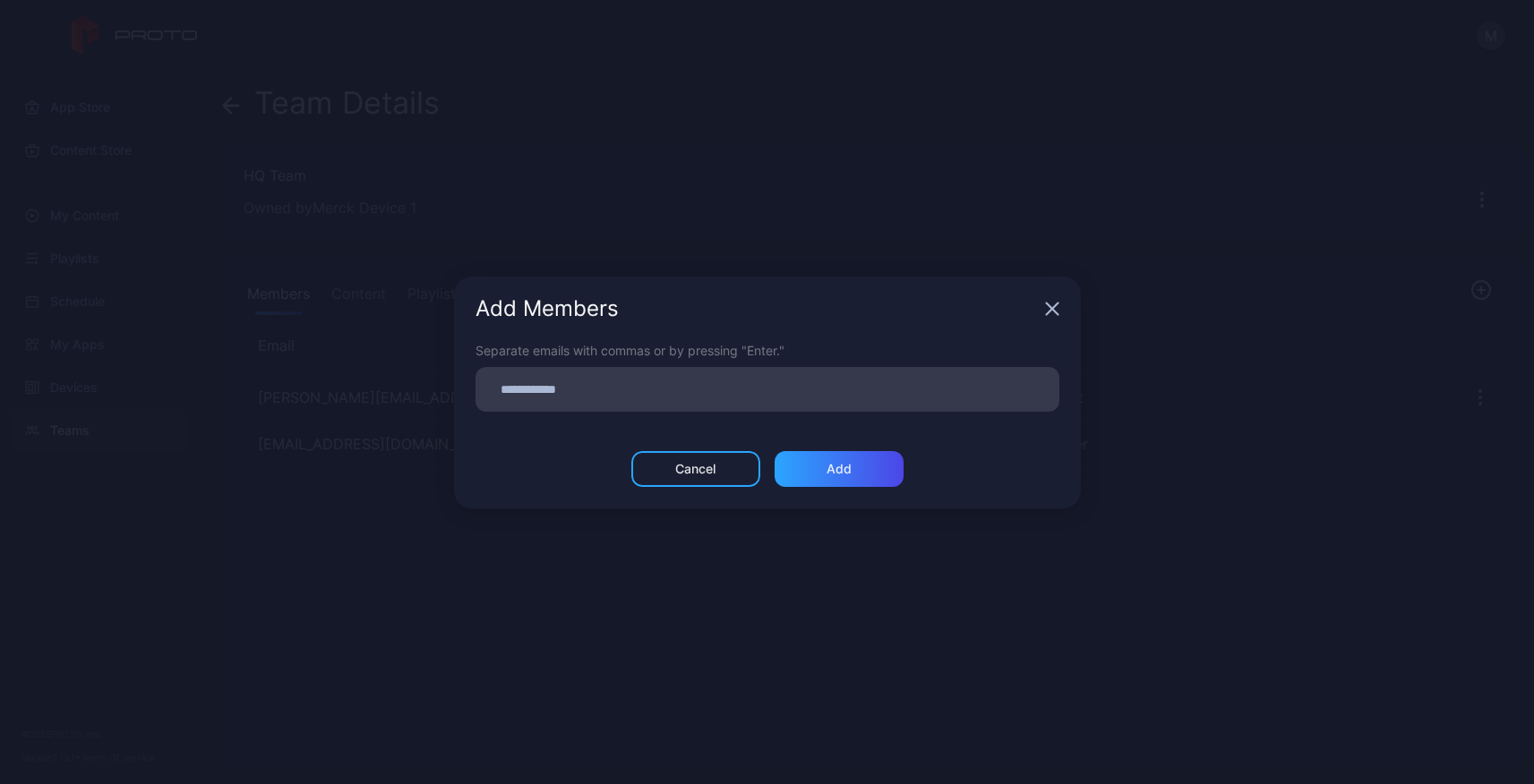
click at [740, 397] on input at bounding box center [767, 390] width 562 height 23
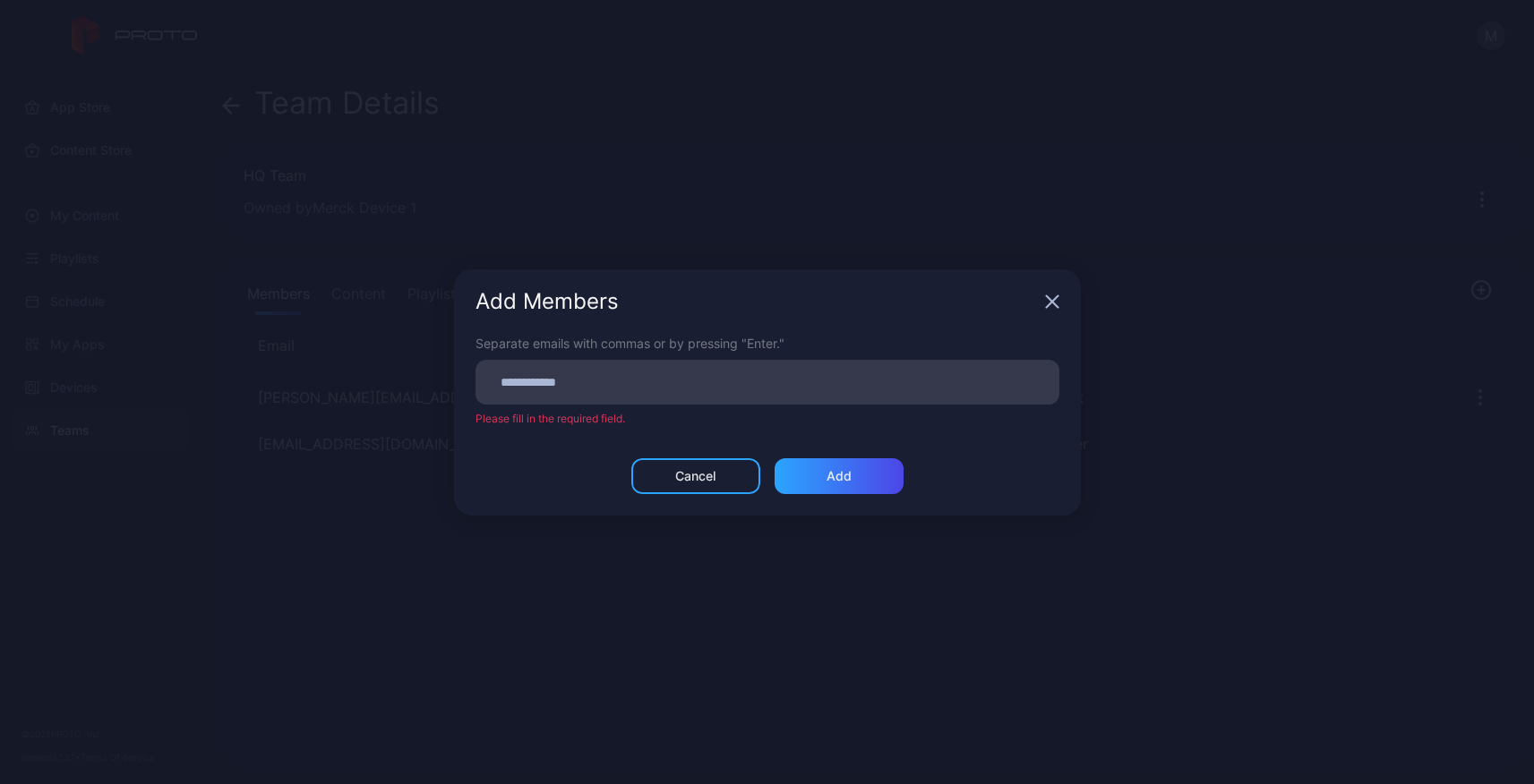
paste input
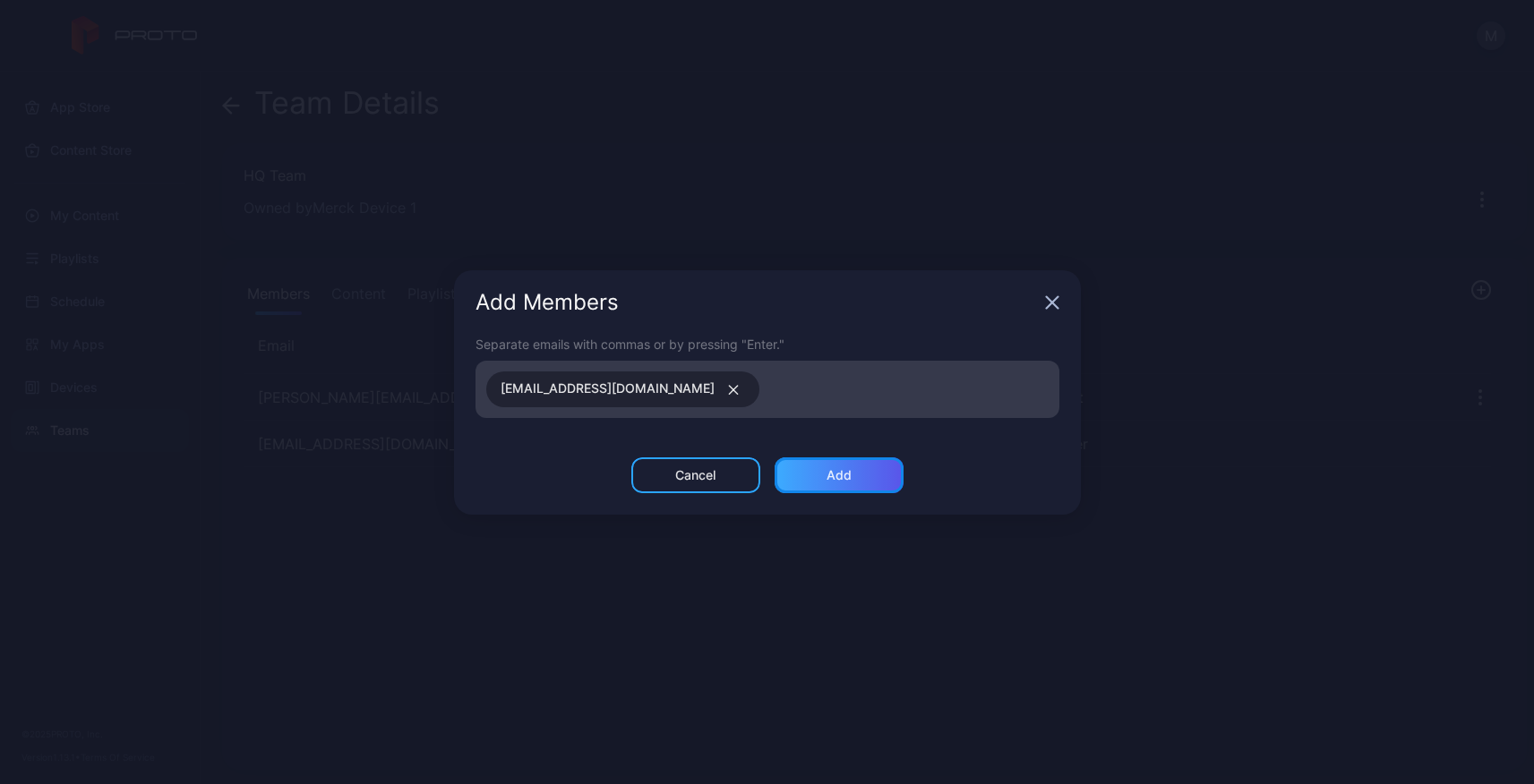
click at [839, 468] on div "Add" at bounding box center [839, 475] width 25 height 15
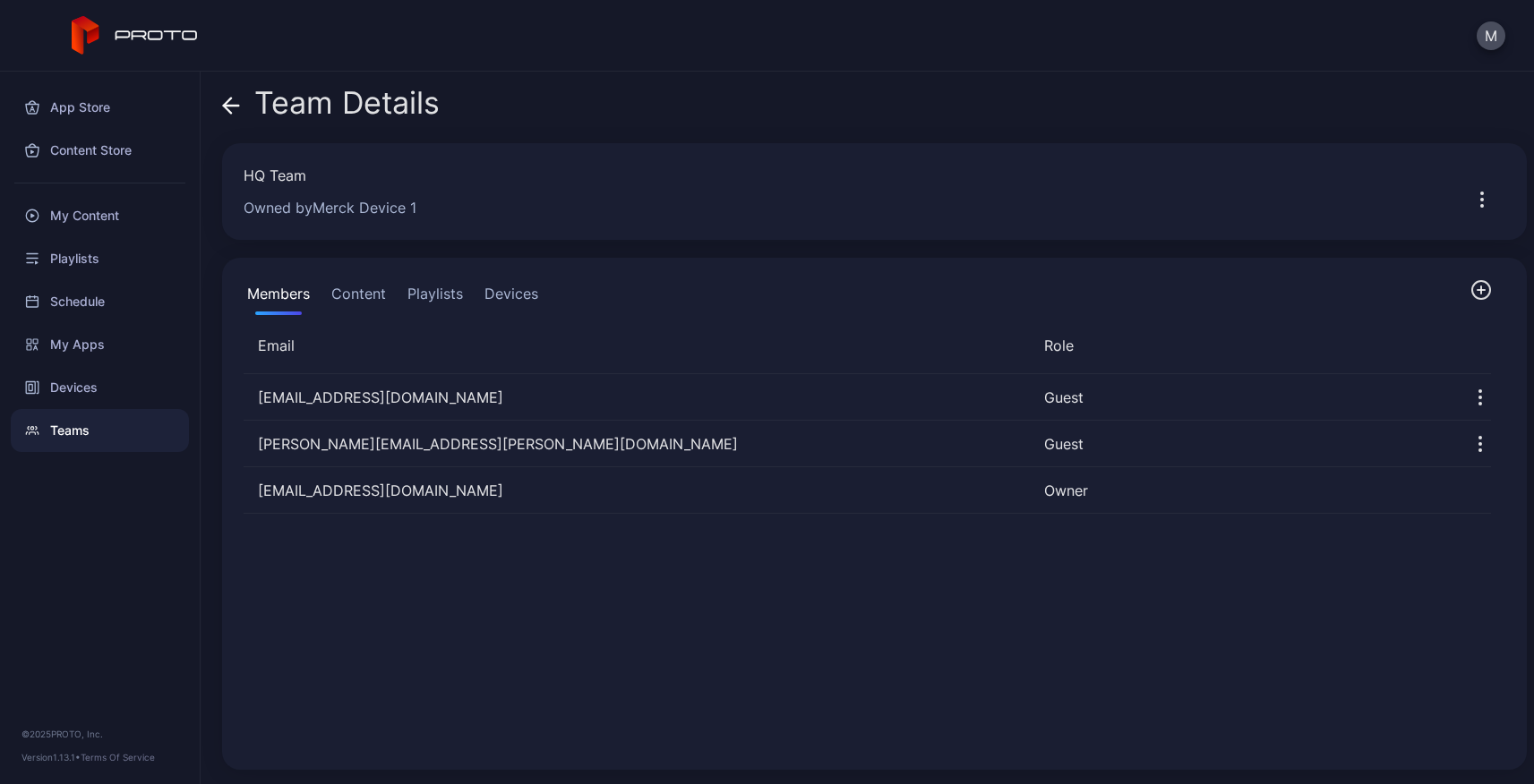
click at [1482, 287] on icon "button" at bounding box center [1482, 290] width 0 height 7
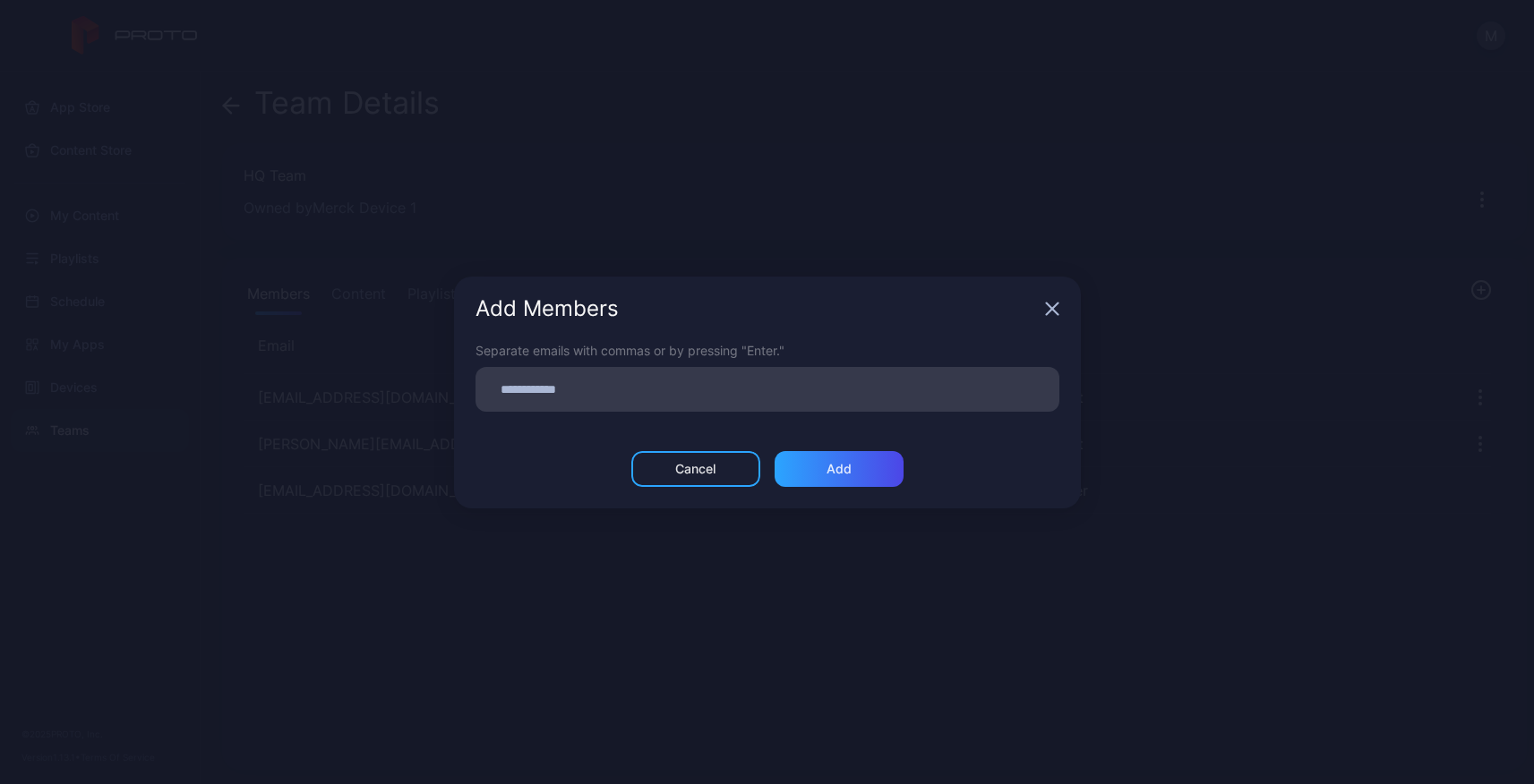
click at [652, 391] on input at bounding box center [767, 390] width 562 height 23
paste input
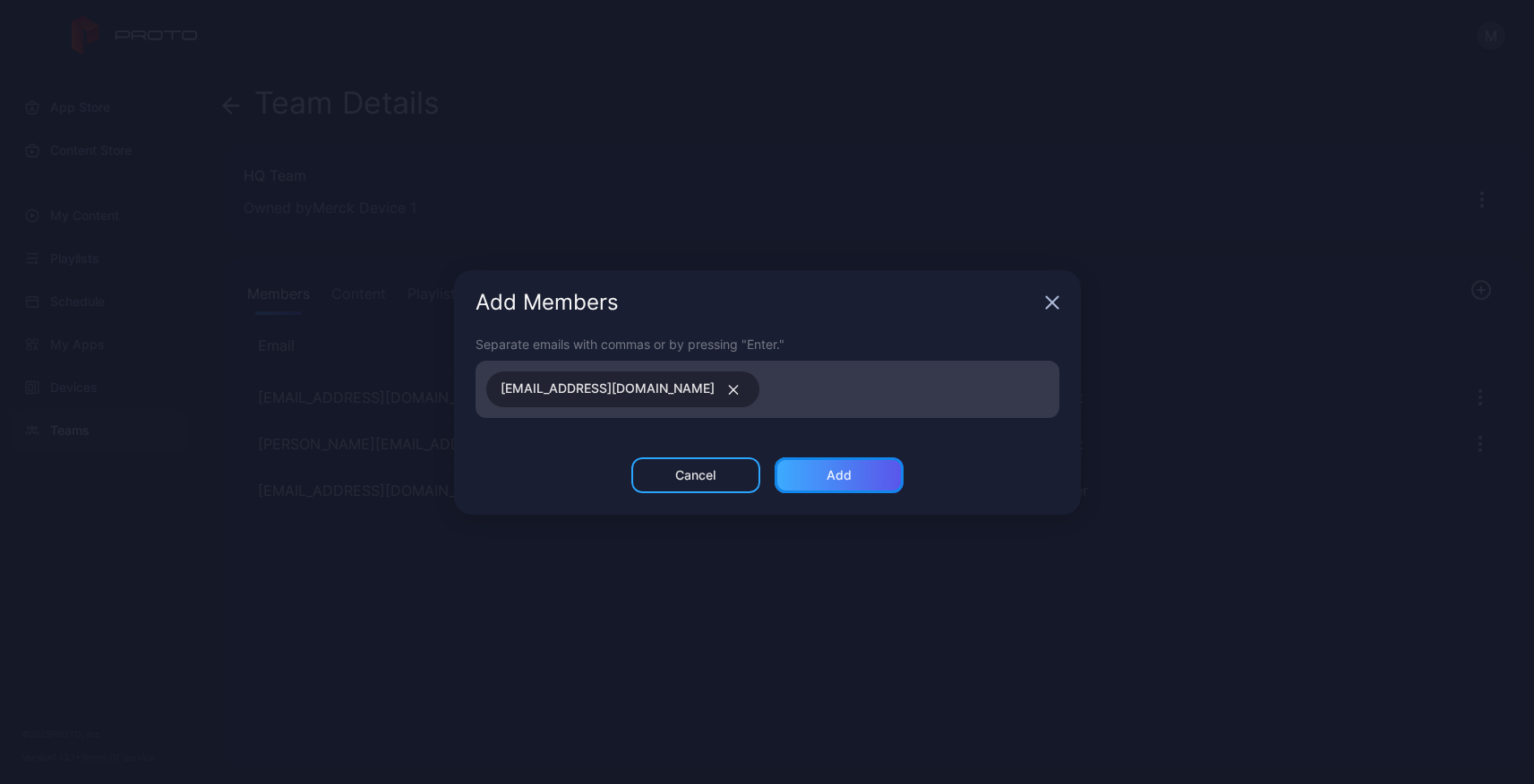
click at [852, 479] on div "Add" at bounding box center [839, 475] width 129 height 36
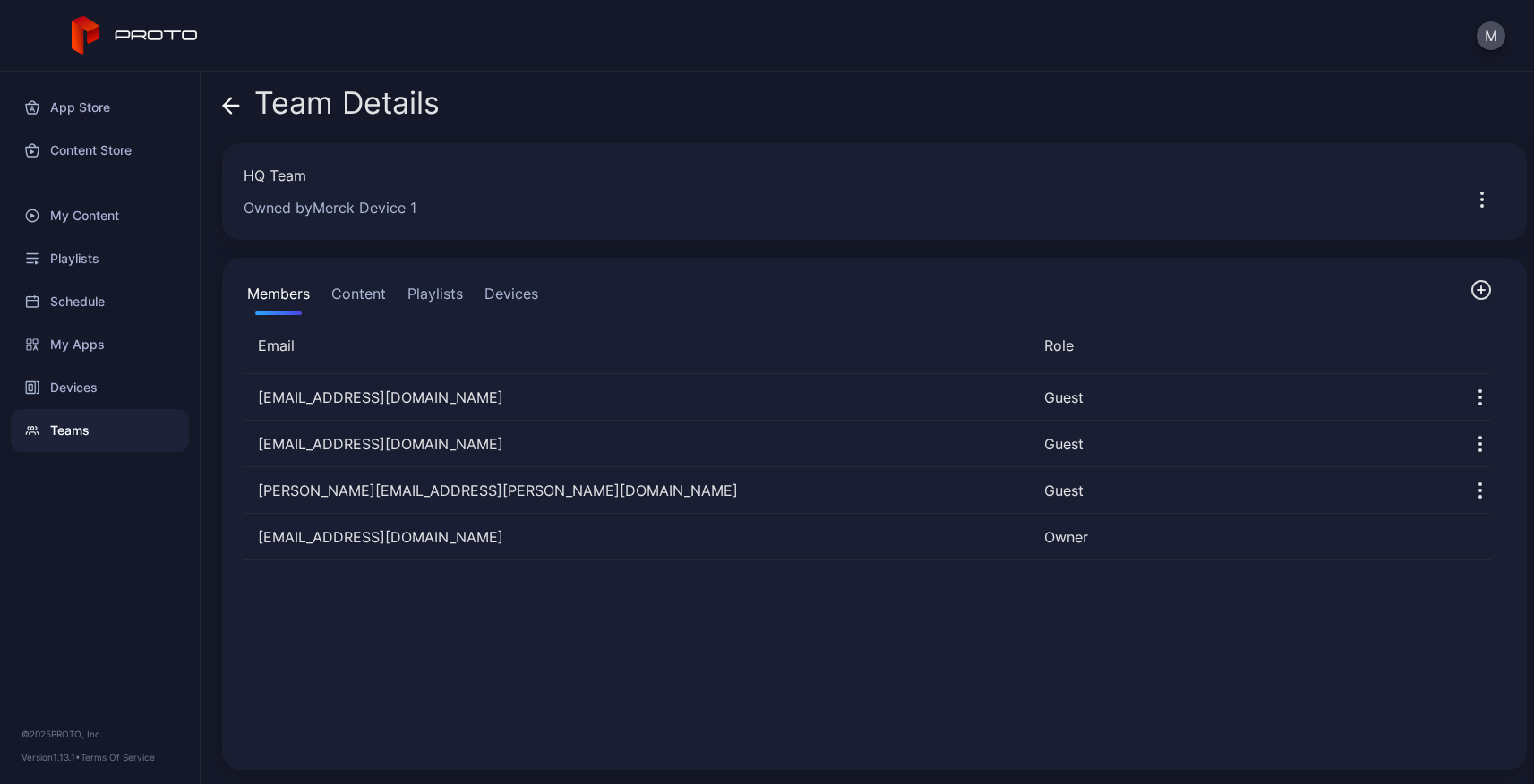
click at [232, 110] on icon at bounding box center [231, 106] width 17 height 17
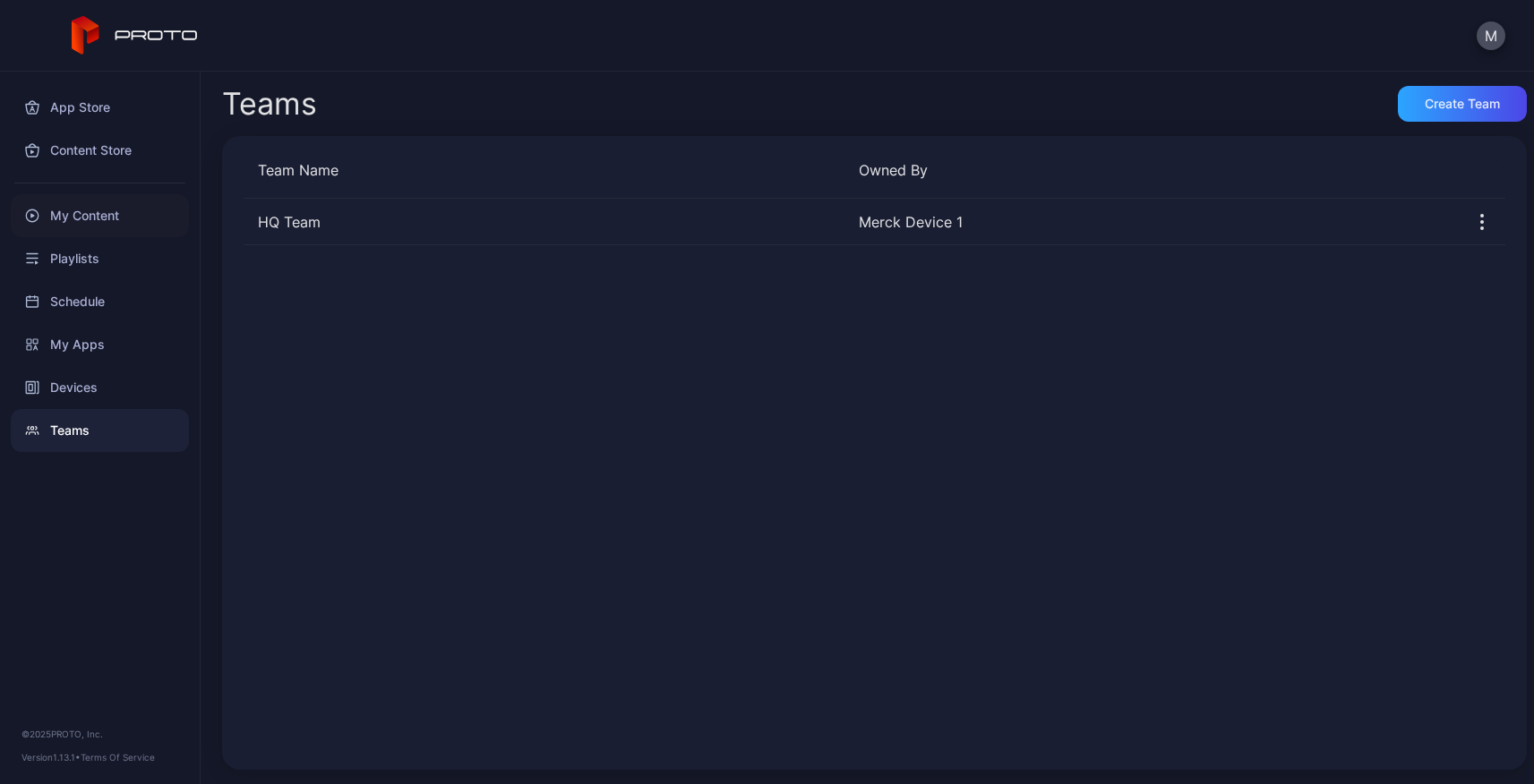
click at [88, 219] on div "My Content" at bounding box center [100, 215] width 178 height 43
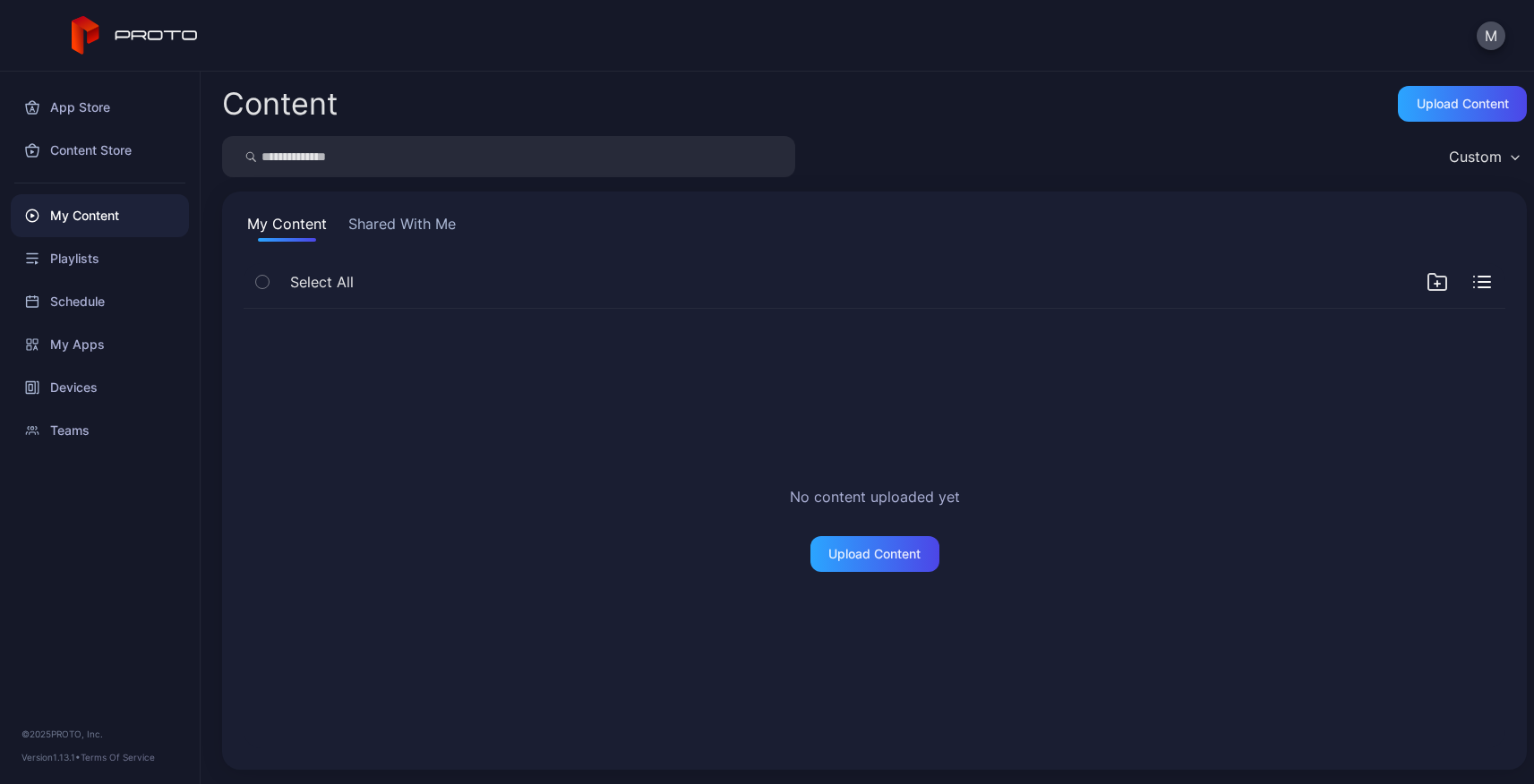
click at [436, 225] on button "Shared With Me" at bounding box center [402, 228] width 114 height 29
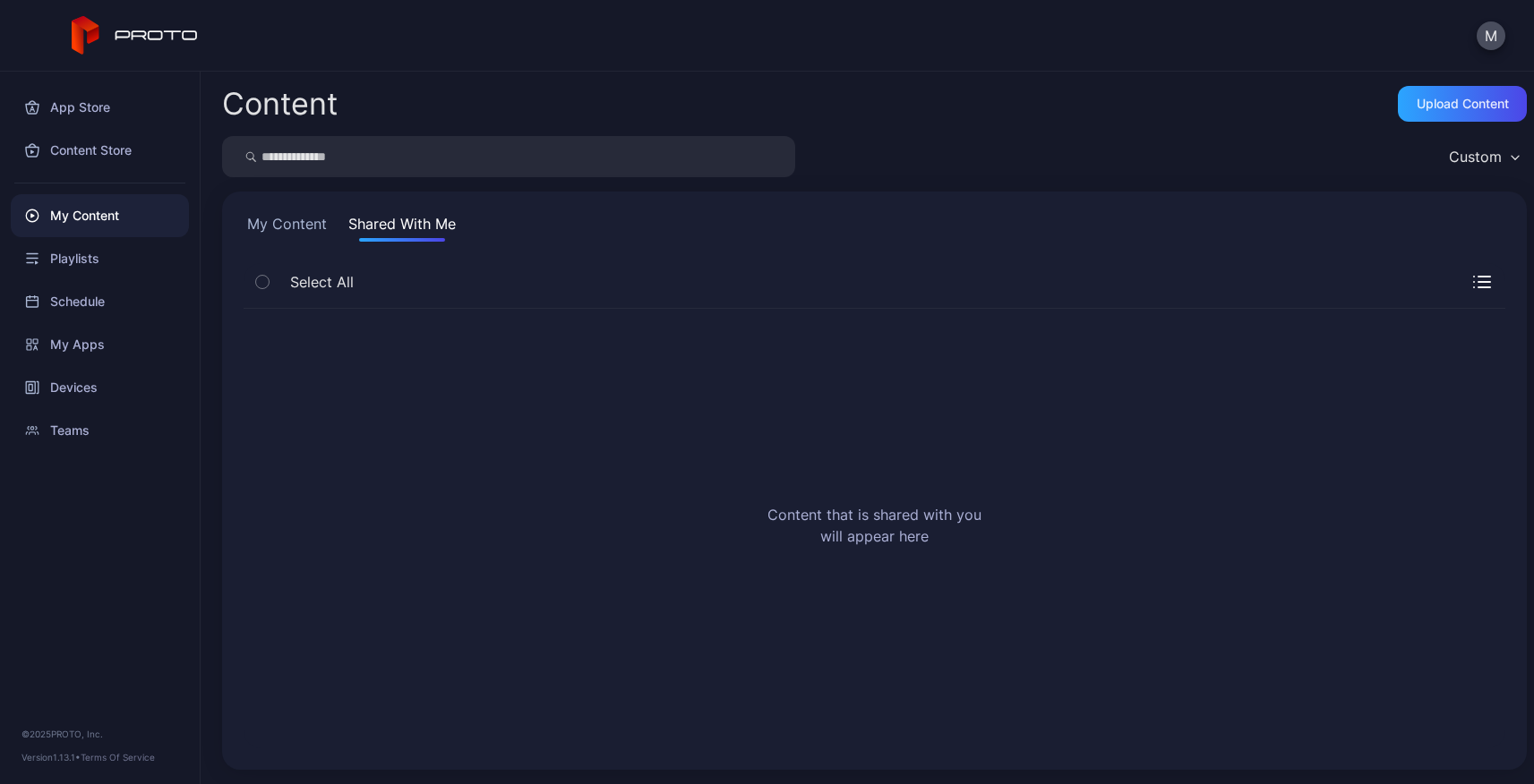
click at [282, 216] on button "My Content" at bounding box center [287, 228] width 87 height 29
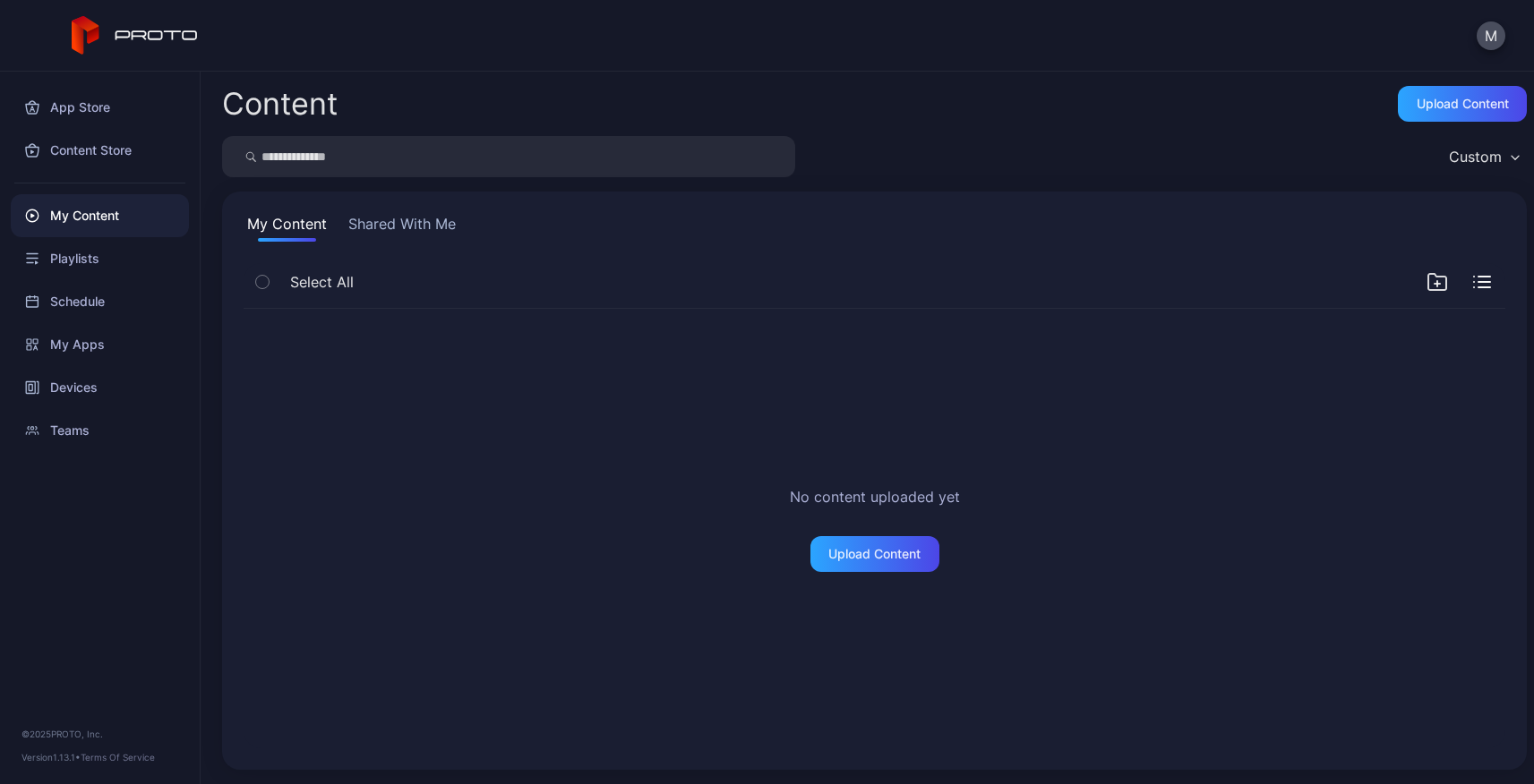
click at [623, 59] on div "M" at bounding box center [767, 36] width 1534 height 72
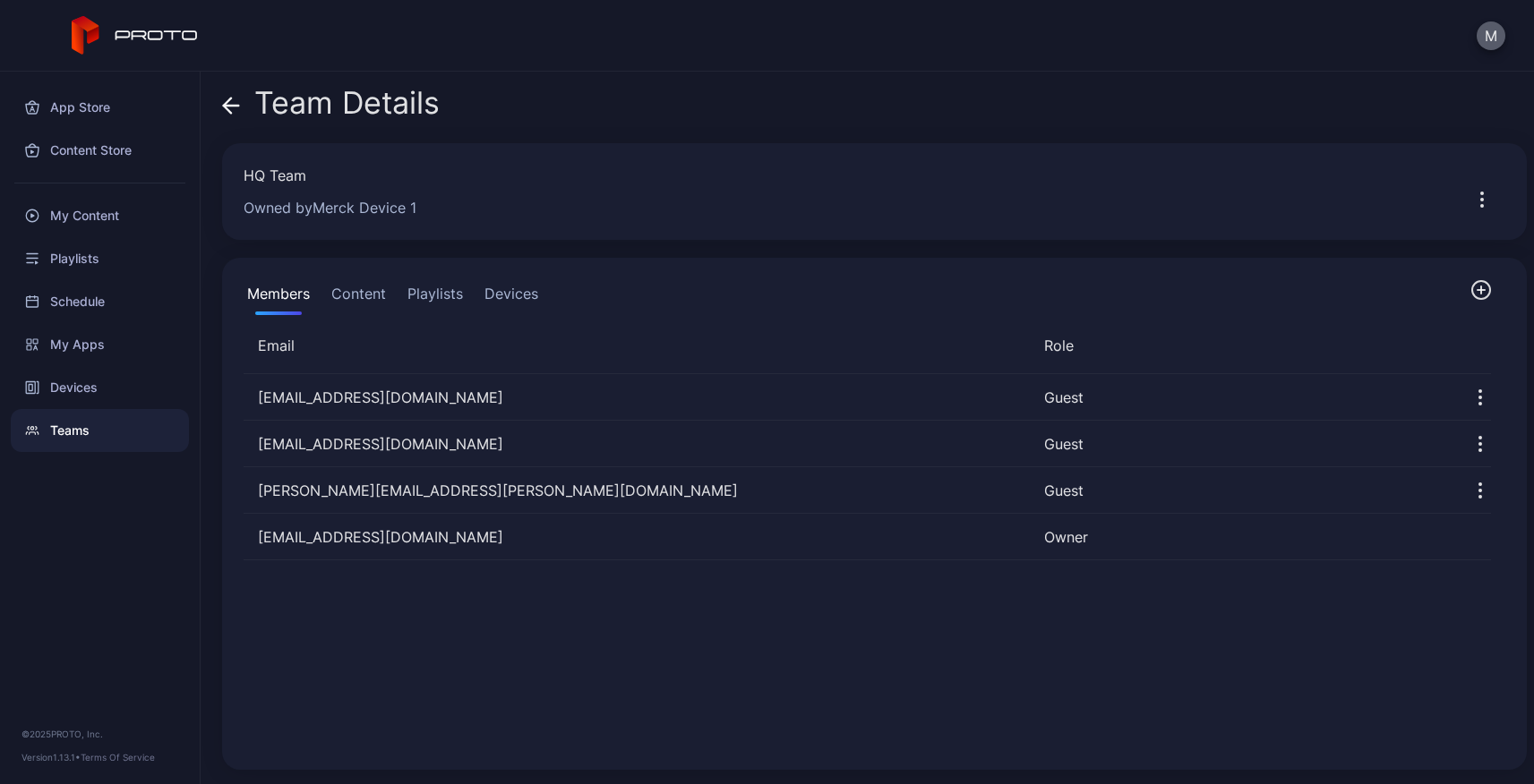
click at [1489, 34] on button "M" at bounding box center [1491, 36] width 29 height 29
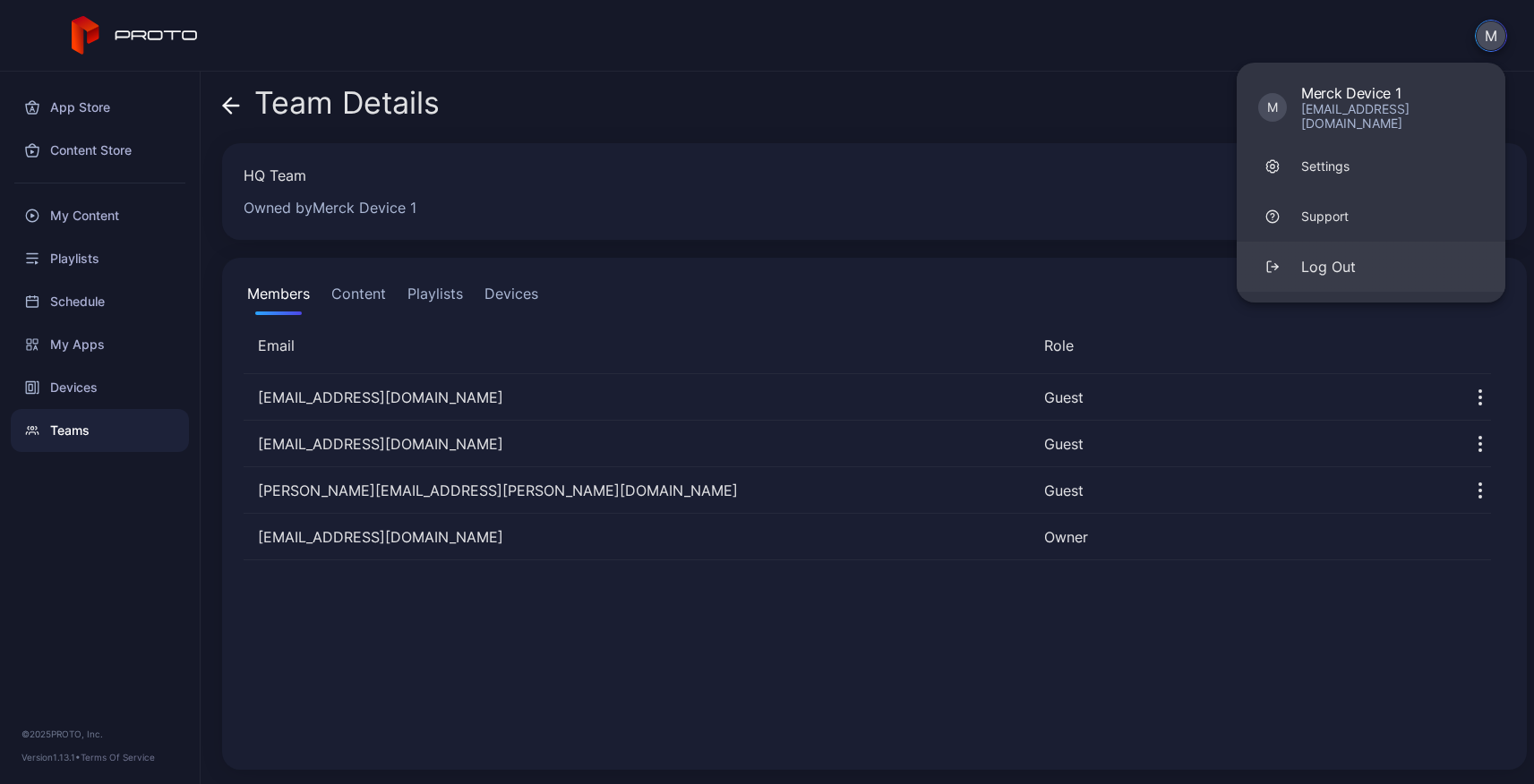
click at [1333, 257] on div "Log Out" at bounding box center [1328, 267] width 54 height 21
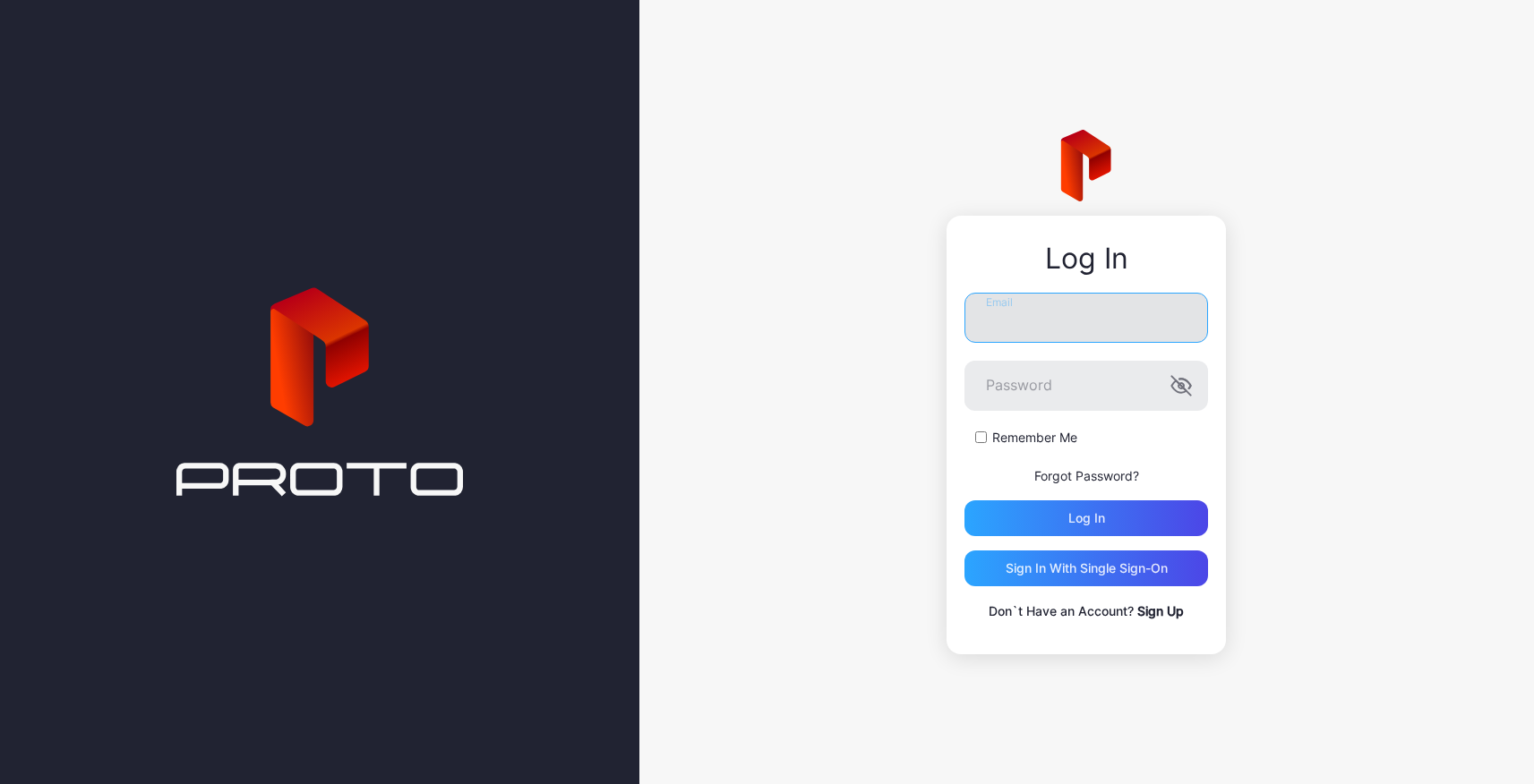
click at [1058, 306] on input "Email" at bounding box center [1086, 318] width 243 height 50
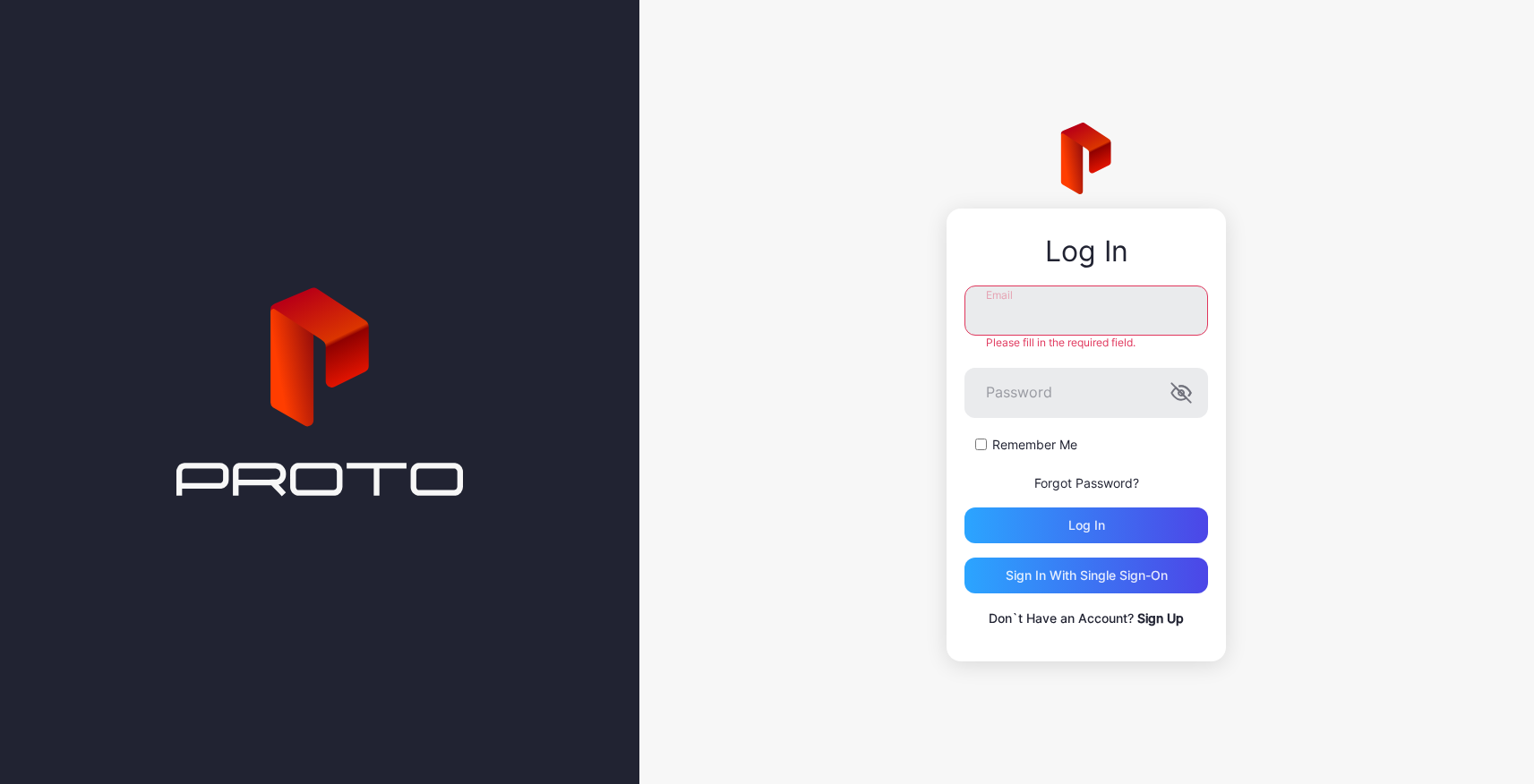
type input "**********"
click at [1117, 521] on div "Log in" at bounding box center [1086, 525] width 243 height 36
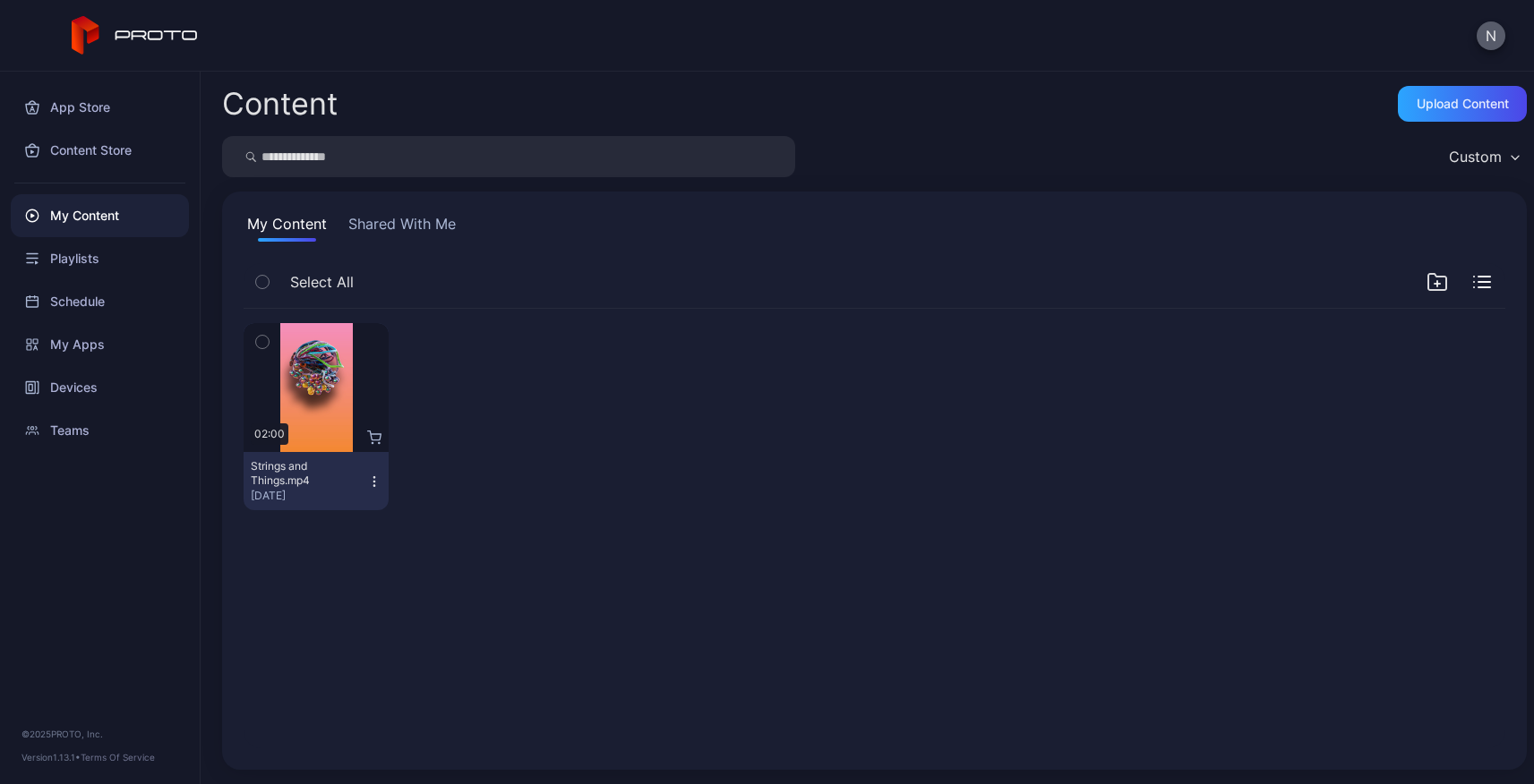
click at [1494, 29] on button "N" at bounding box center [1491, 36] width 29 height 29
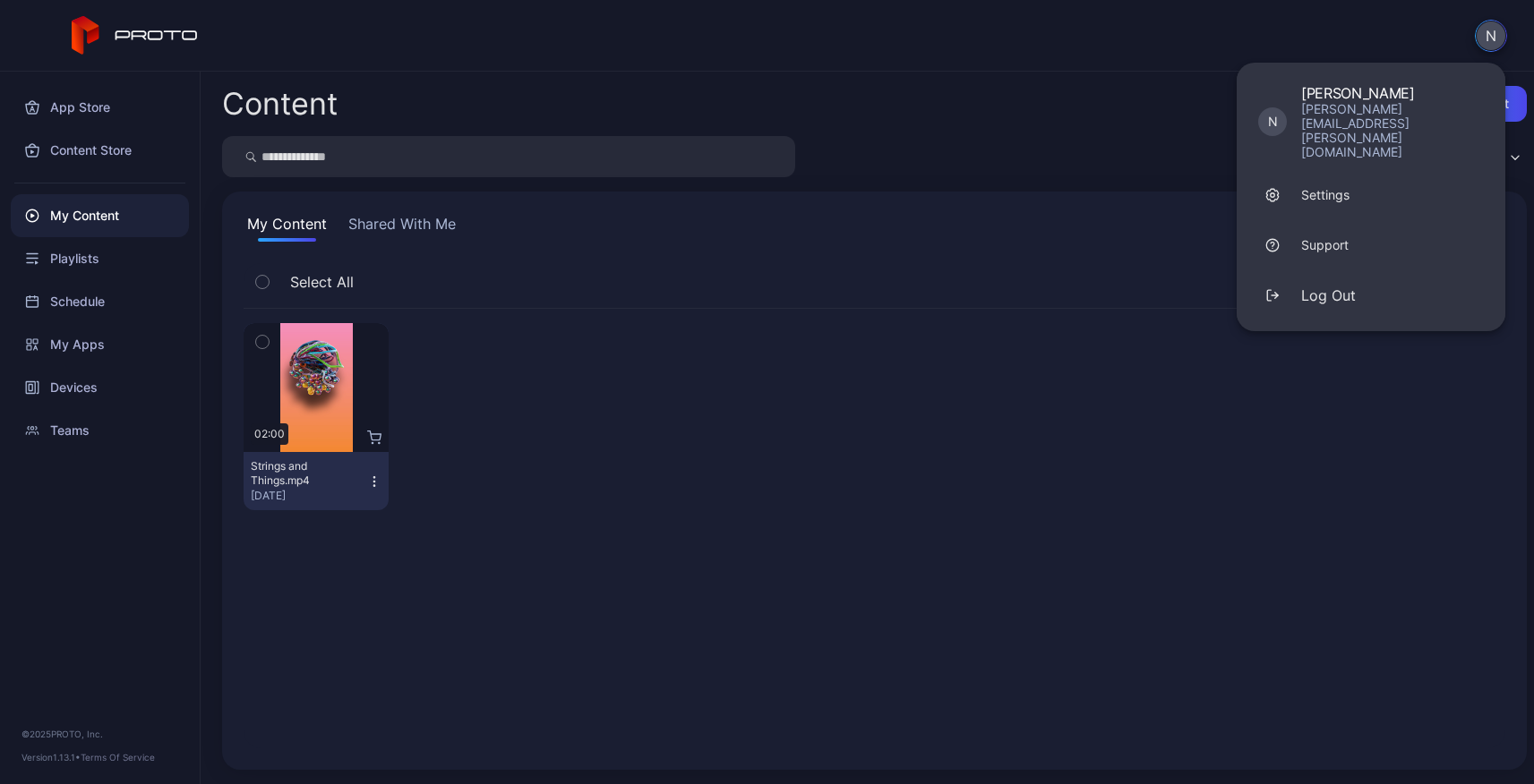
click at [867, 92] on div "Content Upload Content" at bounding box center [875, 104] width 1305 height 36
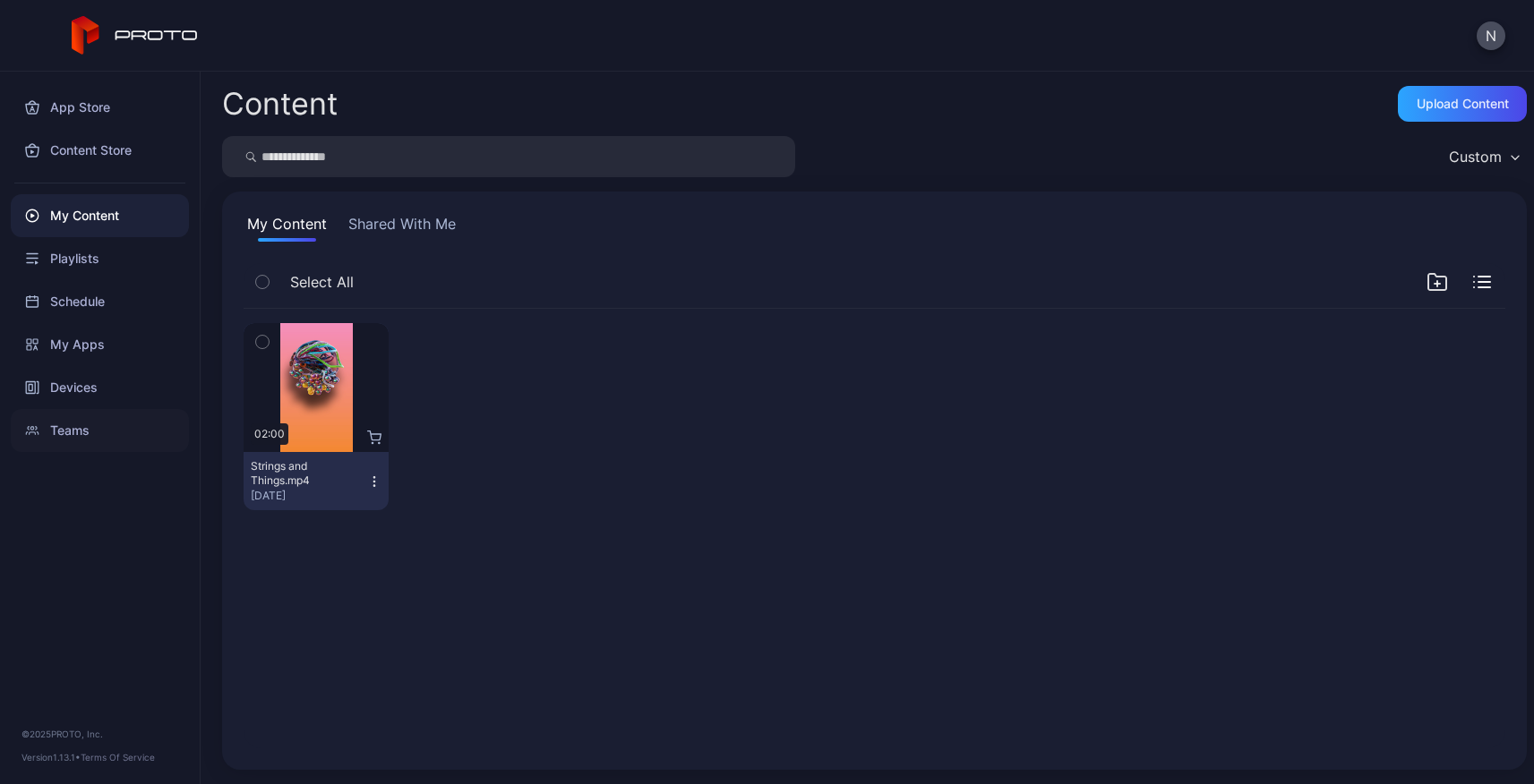
click at [54, 428] on div "Teams" at bounding box center [100, 430] width 178 height 43
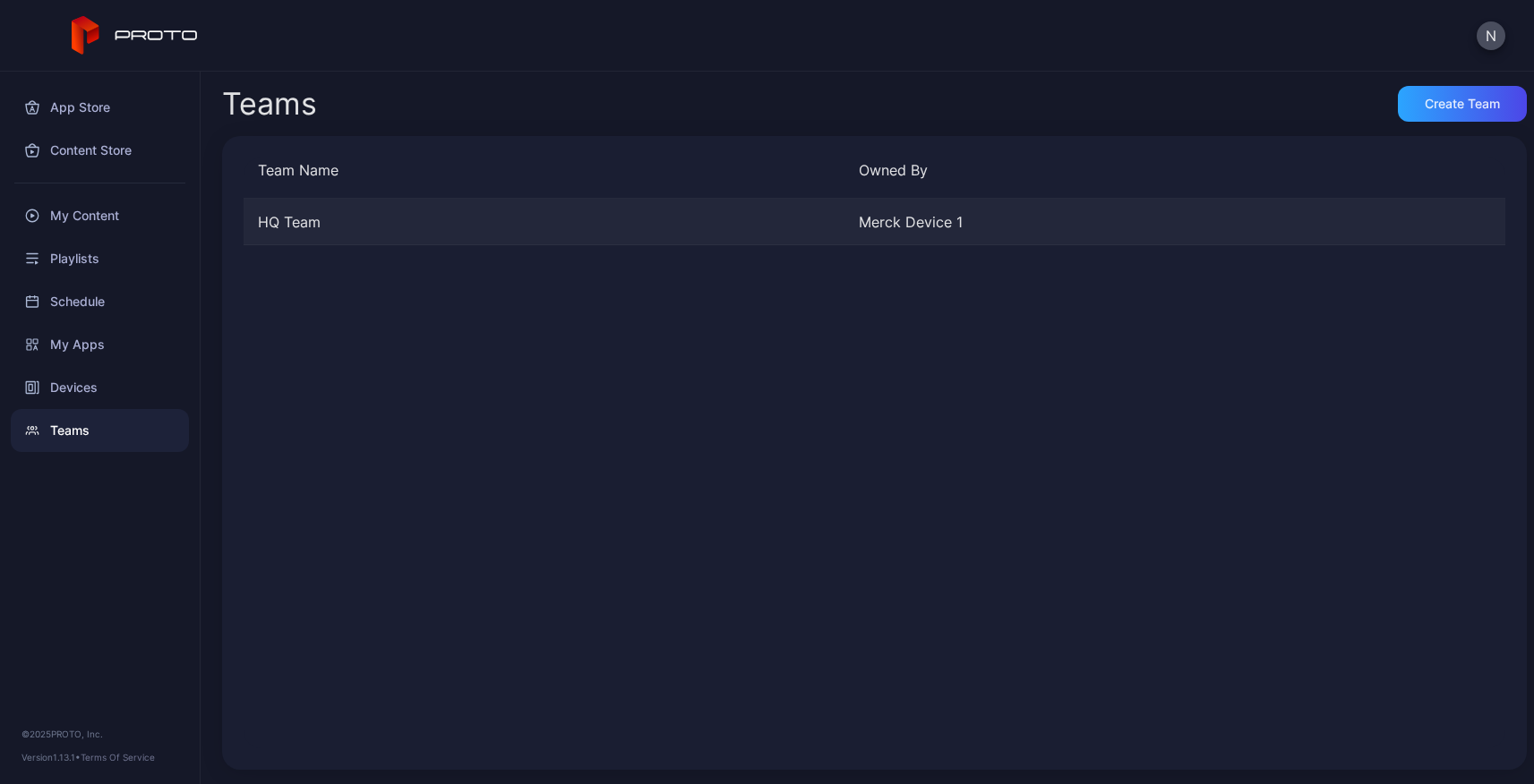
click at [285, 213] on div "HQ Team" at bounding box center [544, 222] width 601 height 21
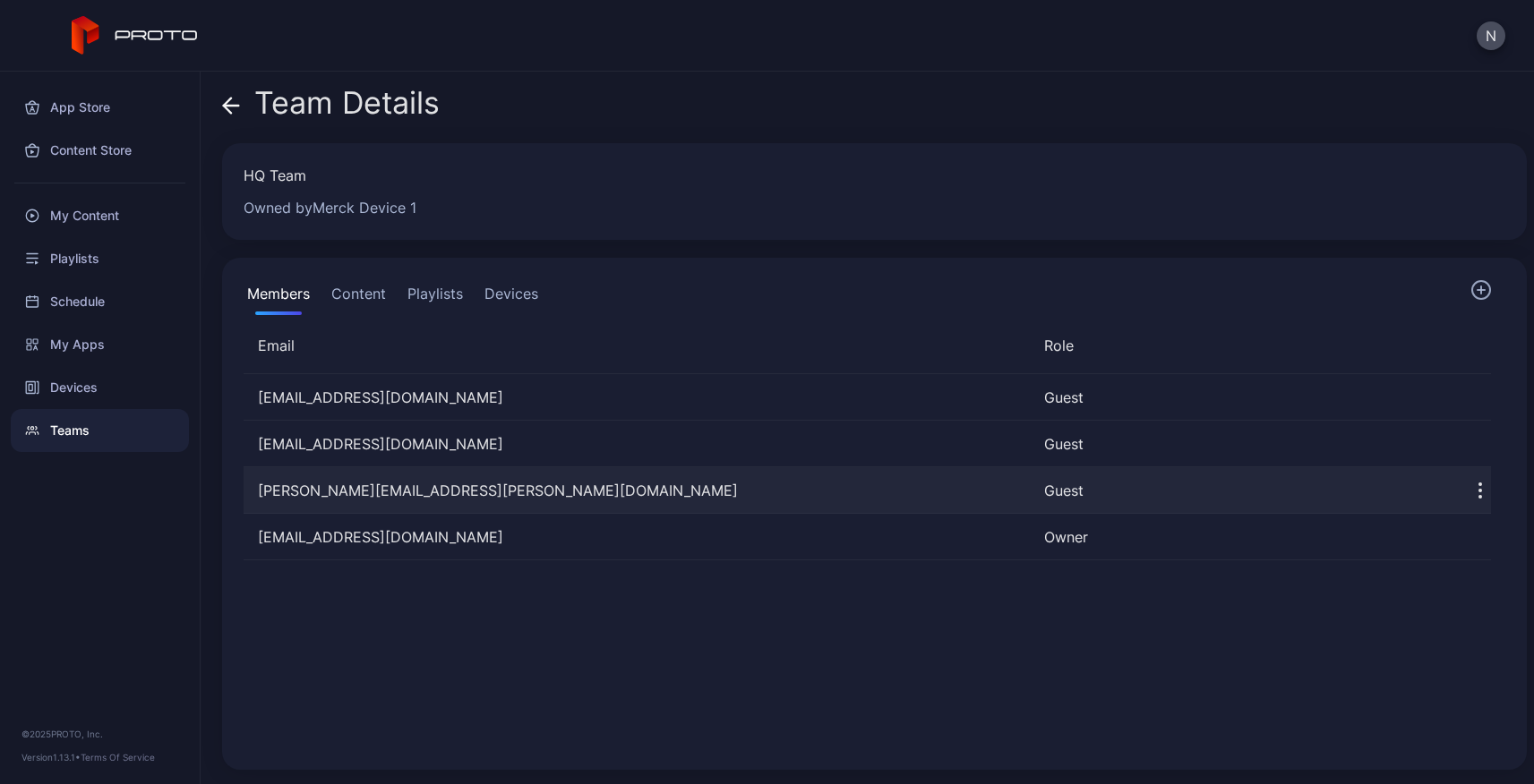
click at [1480, 490] on icon "button" at bounding box center [1481, 490] width 2 height 2
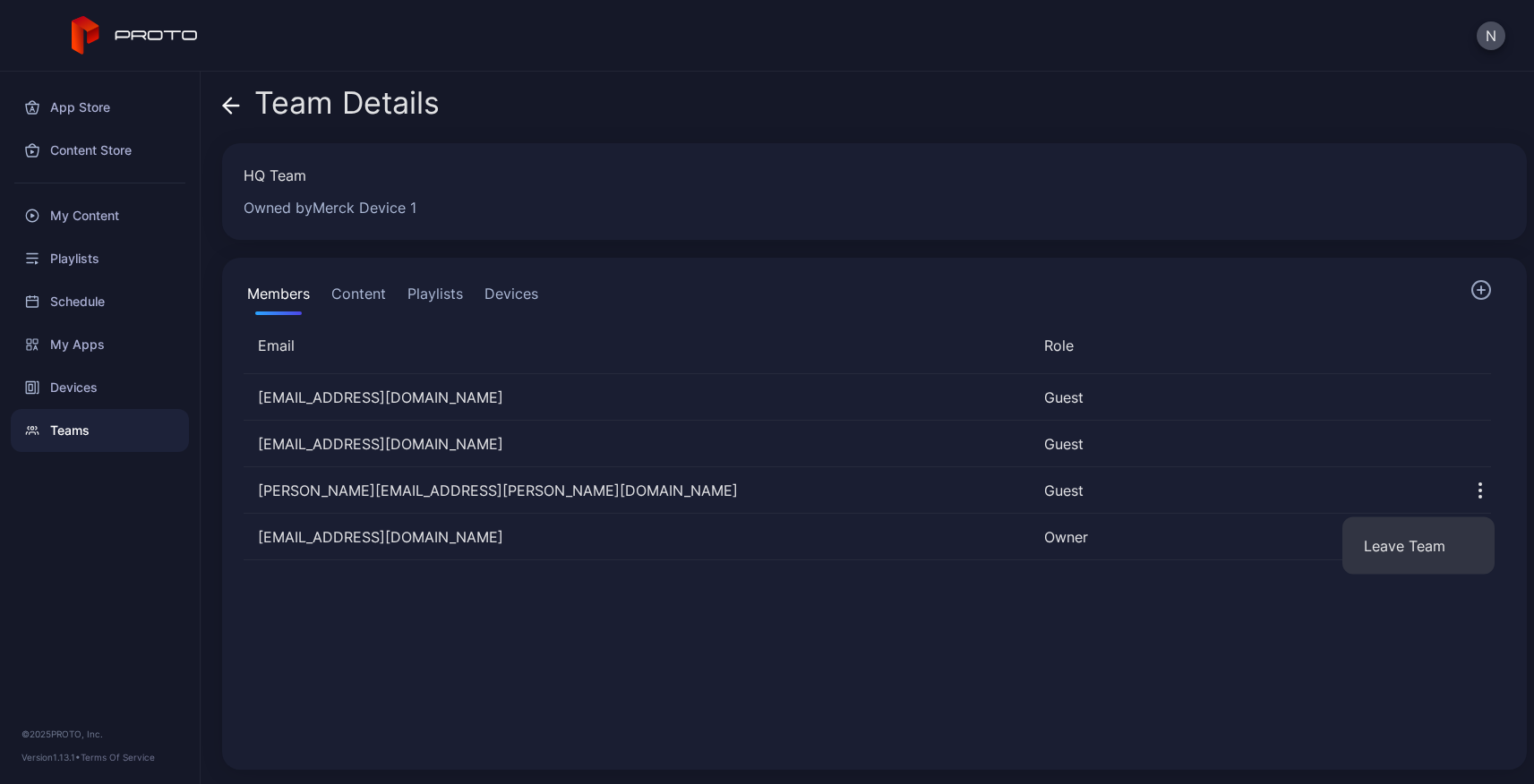
click at [626, 595] on div "obadaka.alozie@merck.com Guest michael_miller6@merck.com Guest ned.ehrbar@merck…" at bounding box center [867, 561] width 1276 height 403
click at [230, 98] on icon at bounding box center [227, 106] width 7 height 16
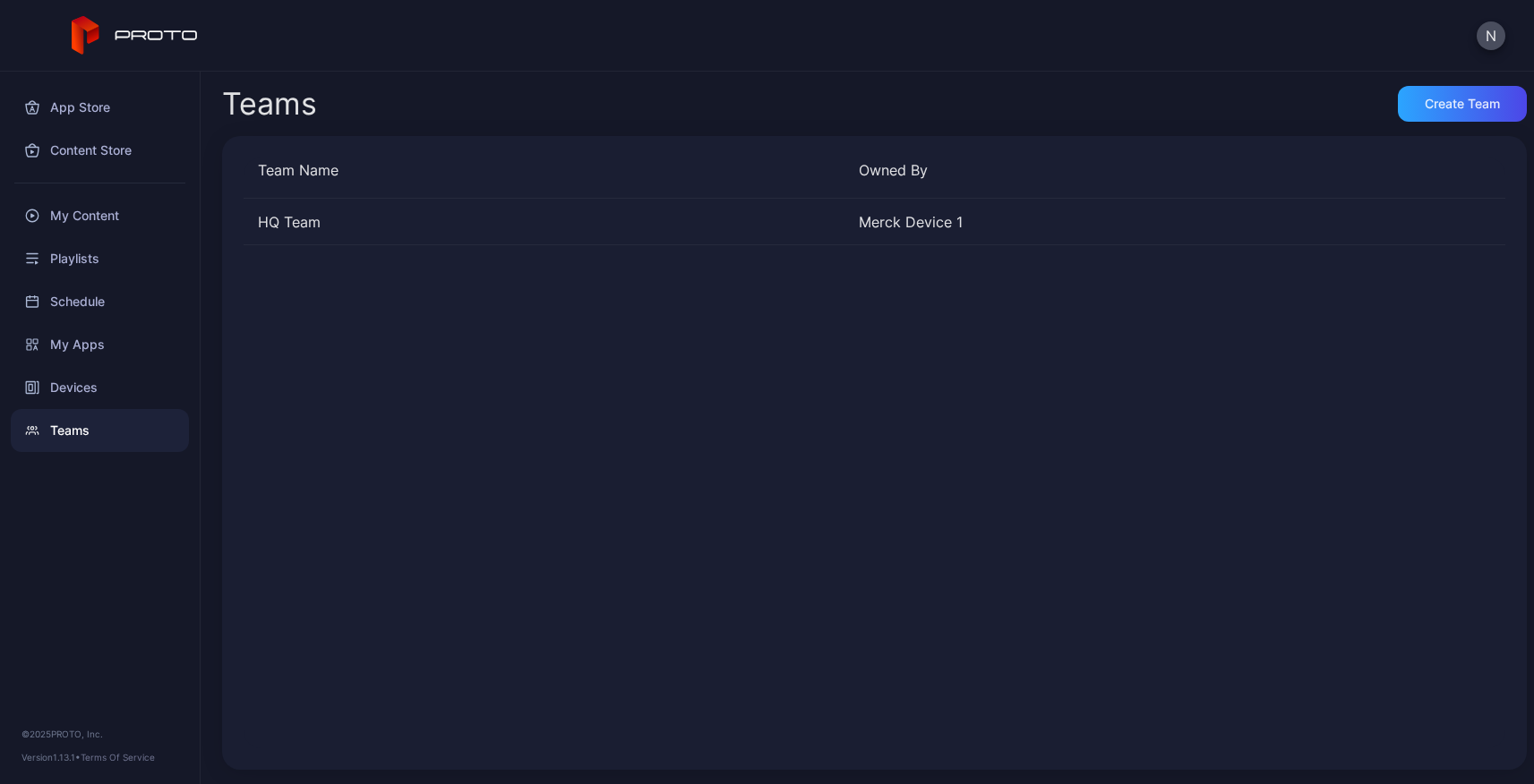
click at [478, 84] on div "Teams Create Team Team Name Owned By HQ Team Merck Device 1" at bounding box center [867, 427] width 1333 height 712
